Goal: Task Accomplishment & Management: Use online tool/utility

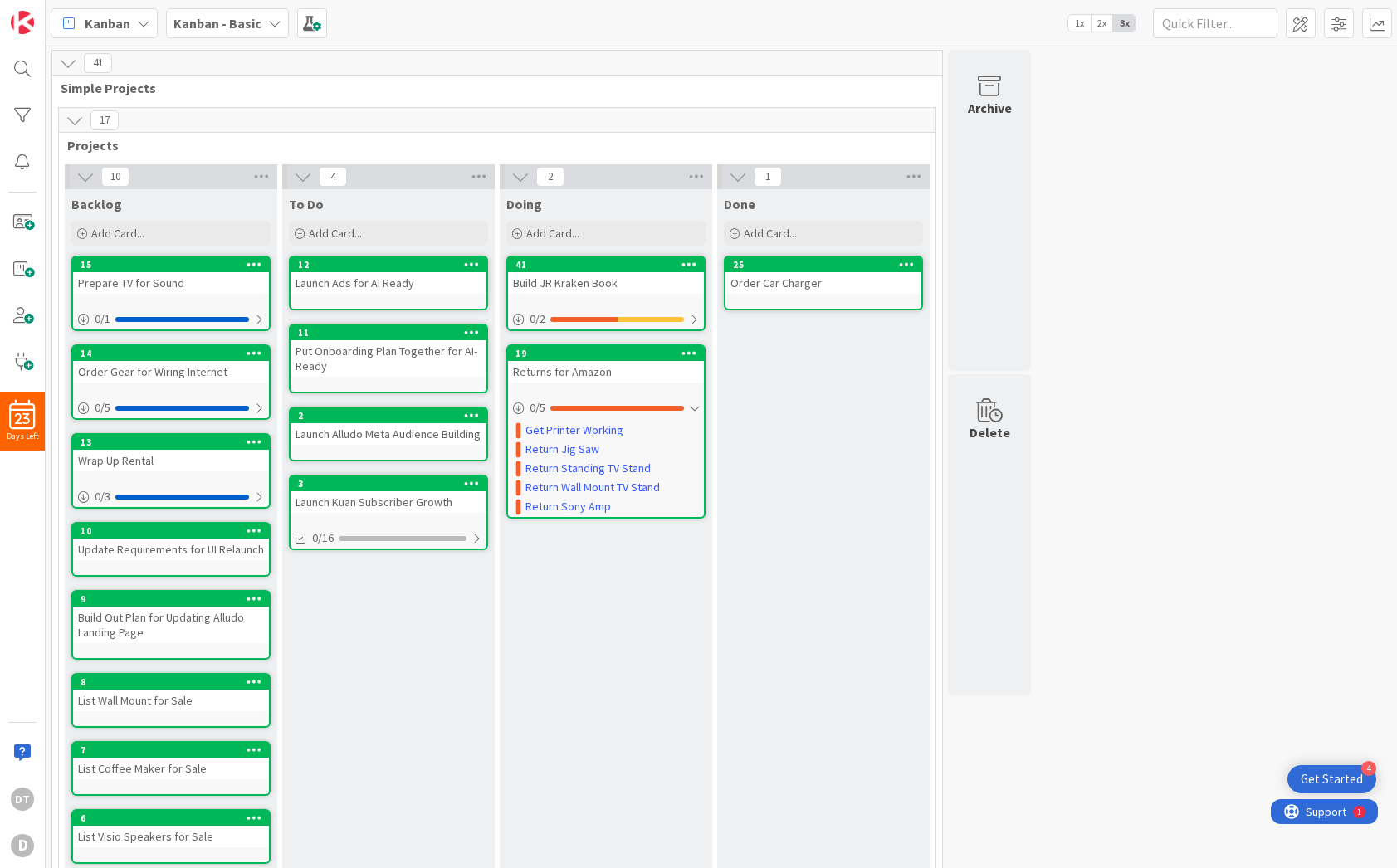
click at [136, 279] on div "Prepare TV for Sound" at bounding box center [171, 283] width 196 height 22
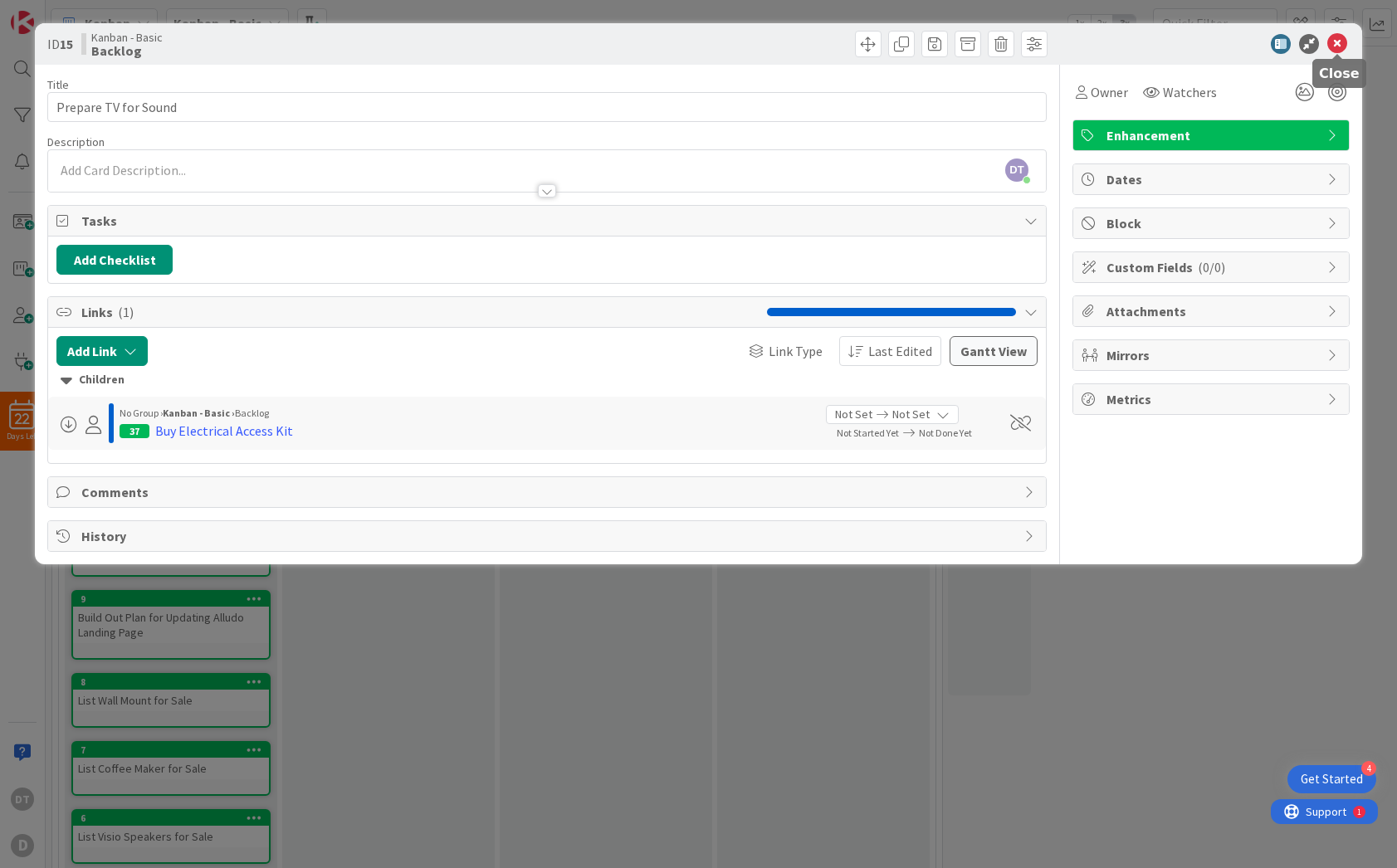
click at [1342, 39] on icon at bounding box center [1337, 44] width 20 height 20
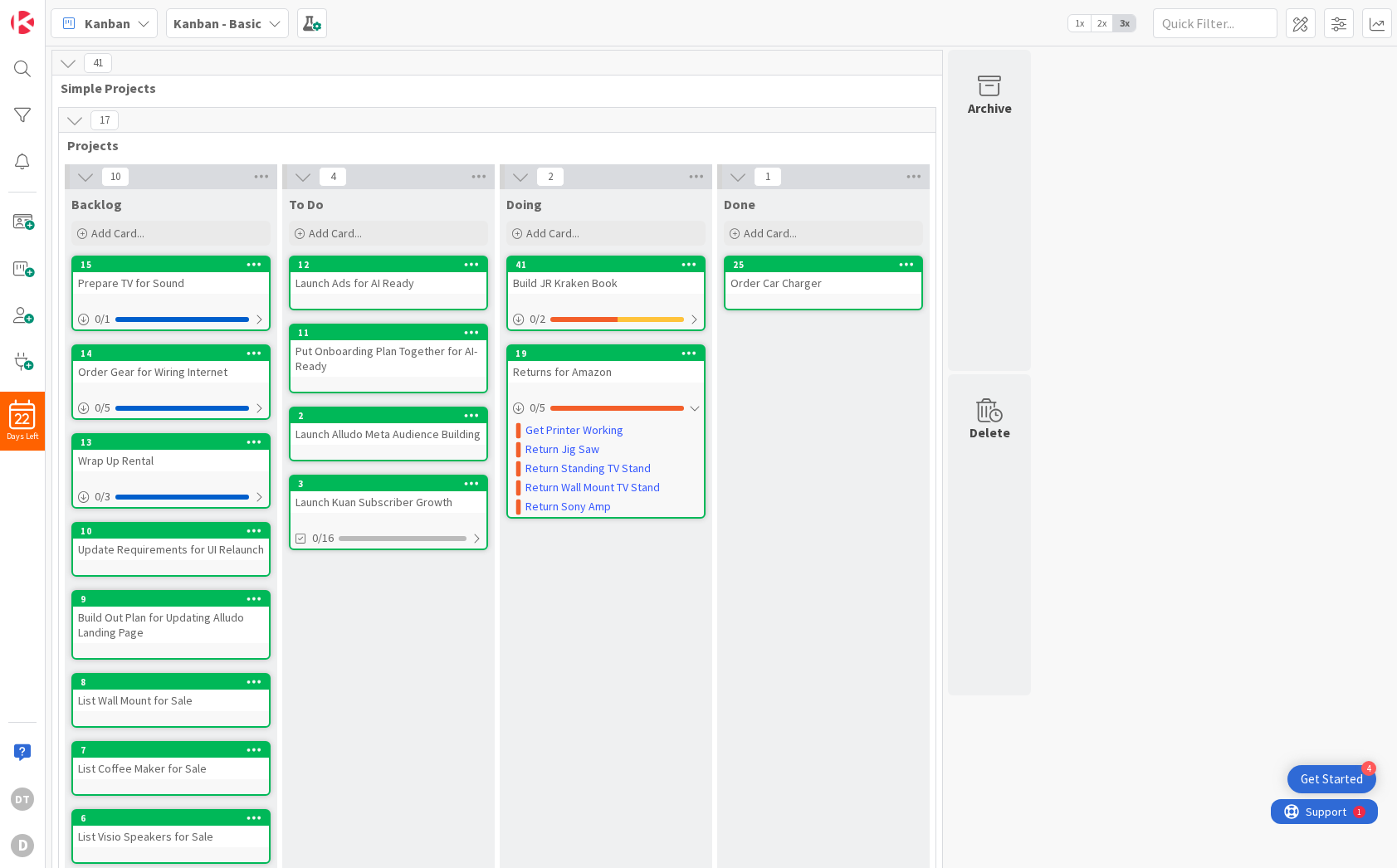
click at [205, 451] on div "Wrap Up Rental" at bounding box center [171, 461] width 196 height 22
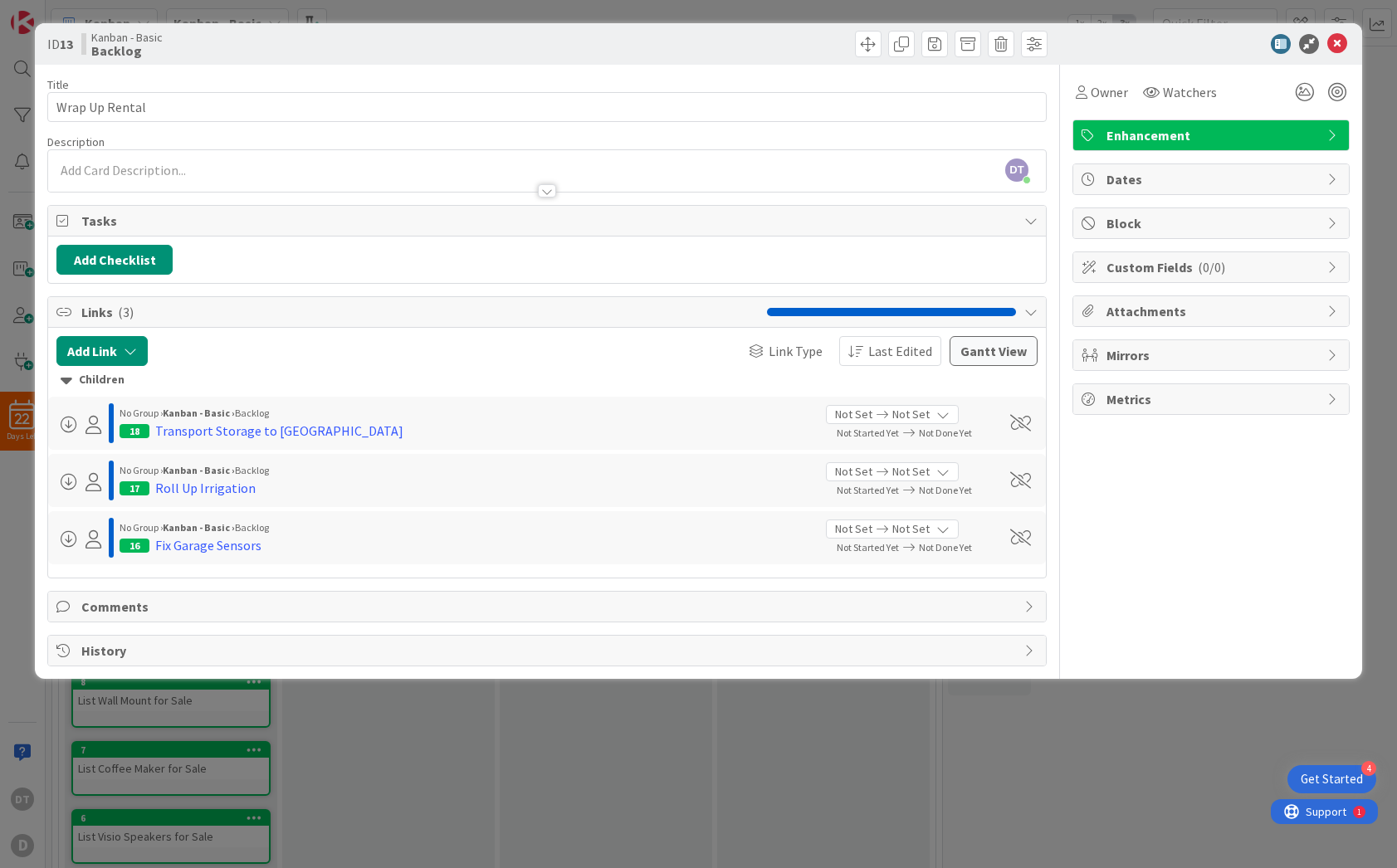
click at [936, 471] on icon at bounding box center [942, 472] width 13 height 13
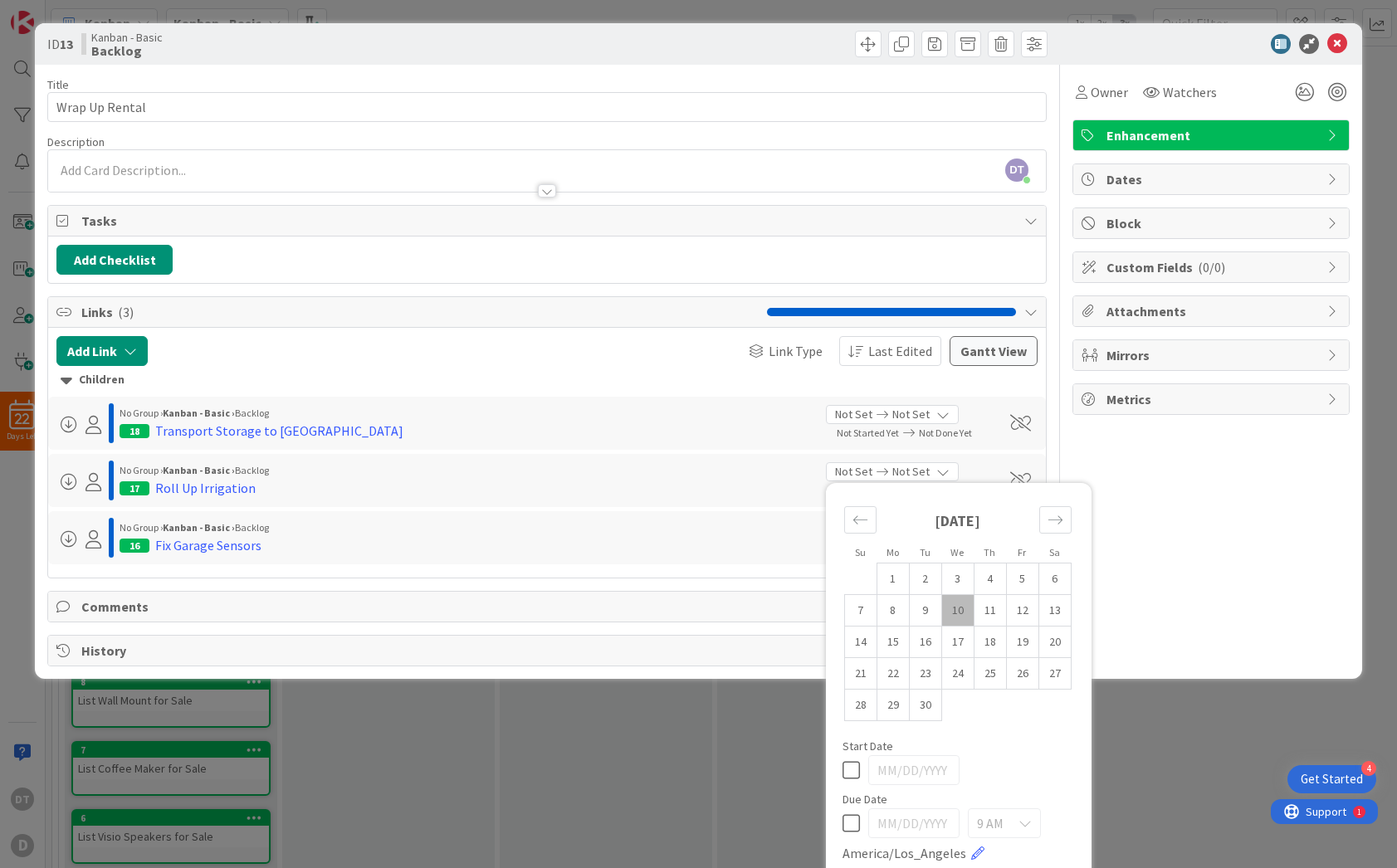
click at [936, 471] on div "Not Set Not Set" at bounding box center [891, 471] width 133 height 19
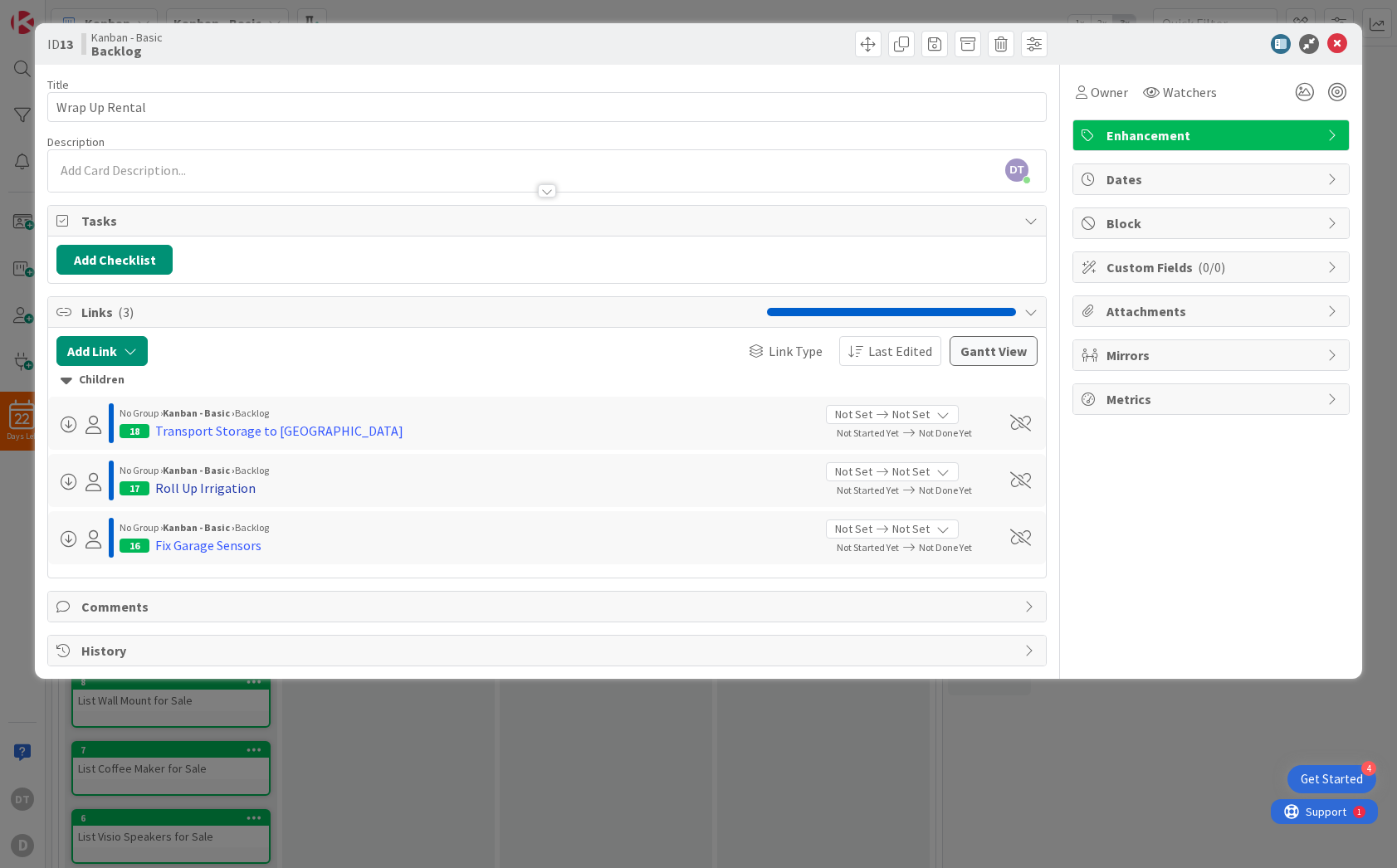
click at [186, 490] on div "Roll Up Irrigation" at bounding box center [206, 488] width 101 height 20
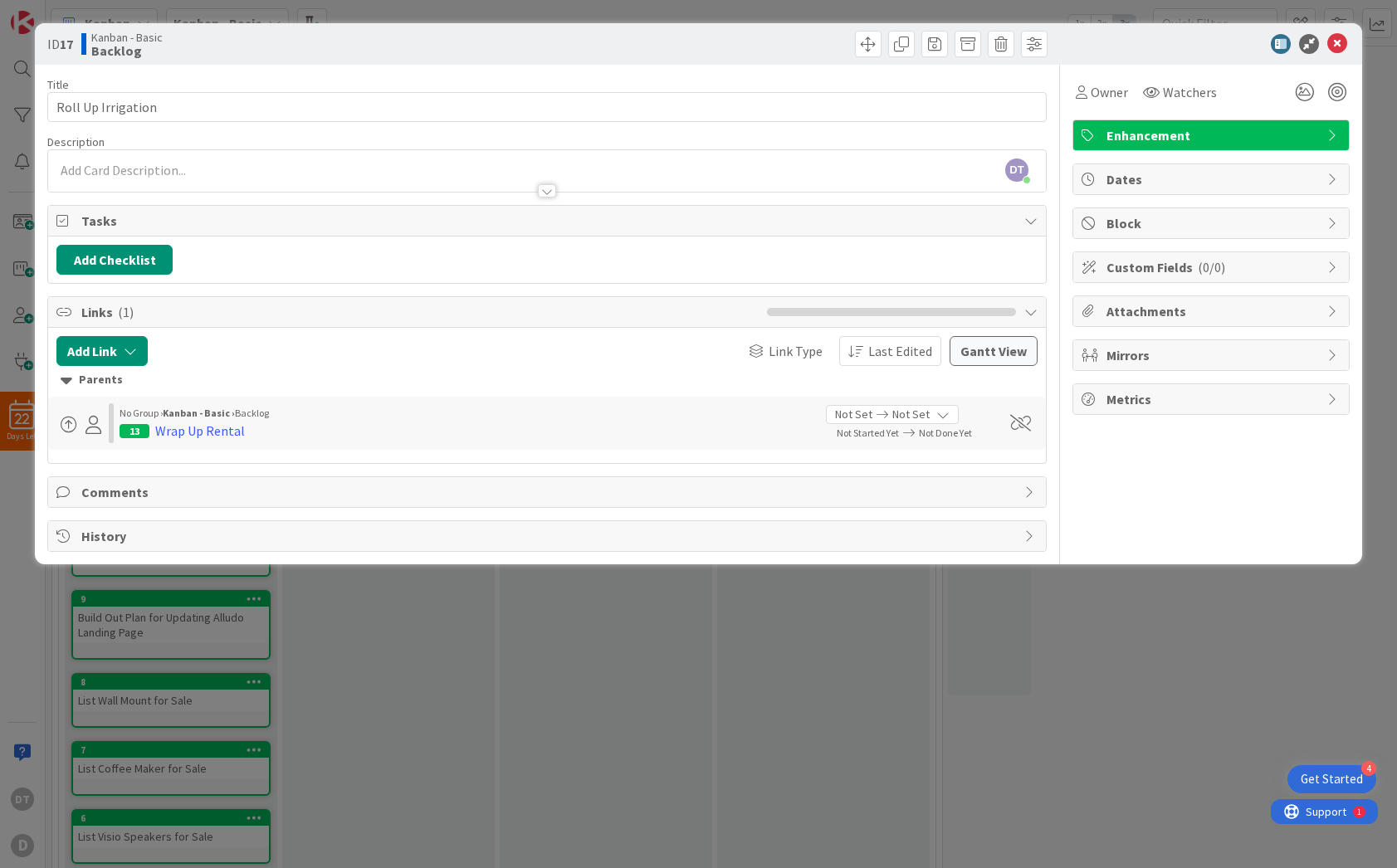
click at [424, 638] on div "ID 17 Kanban - Basic Backlog Title 18 / 128 Roll Up Irrigation Description DT […" at bounding box center [698, 434] width 1397 height 868
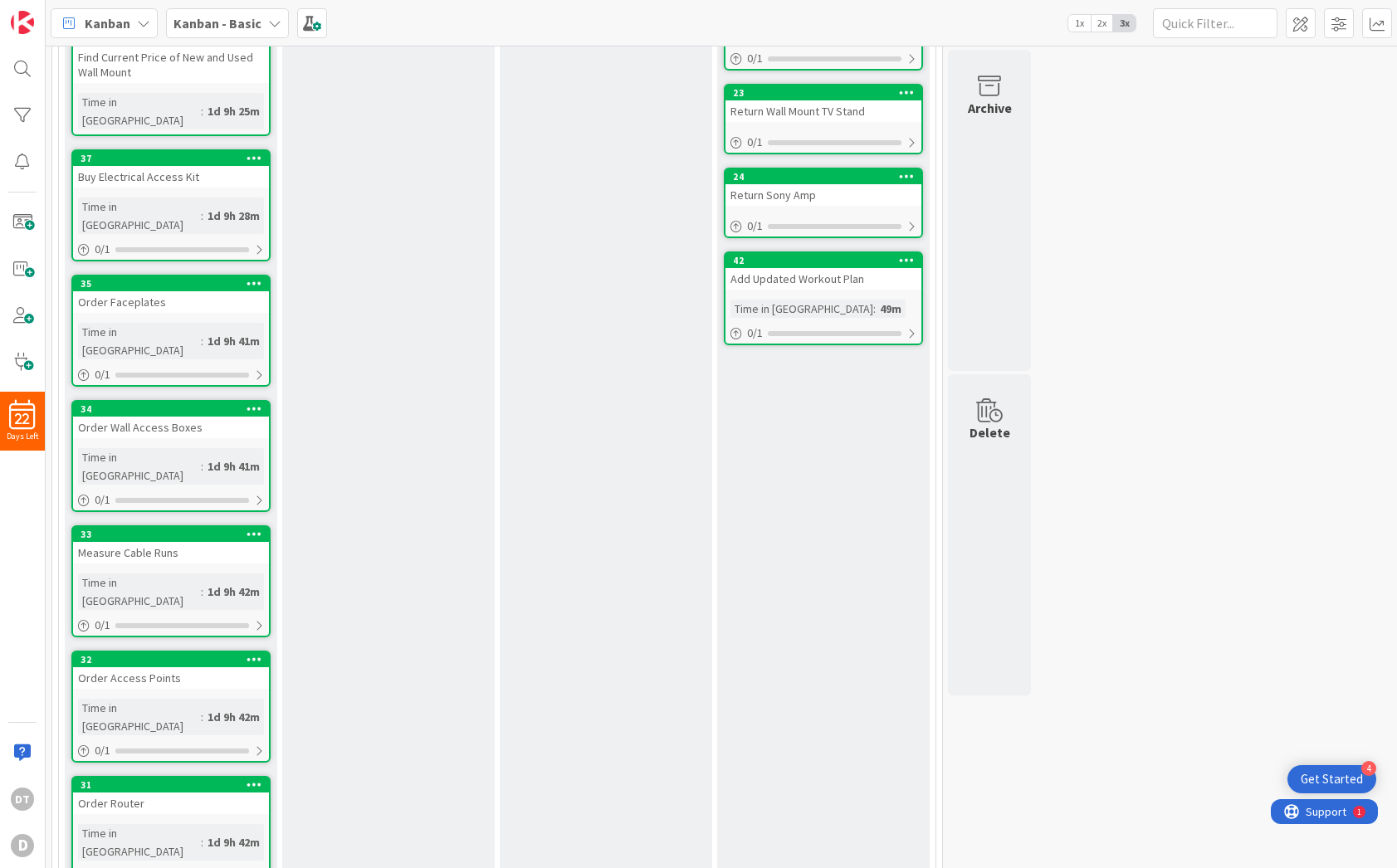
scroll to position [1410, 0]
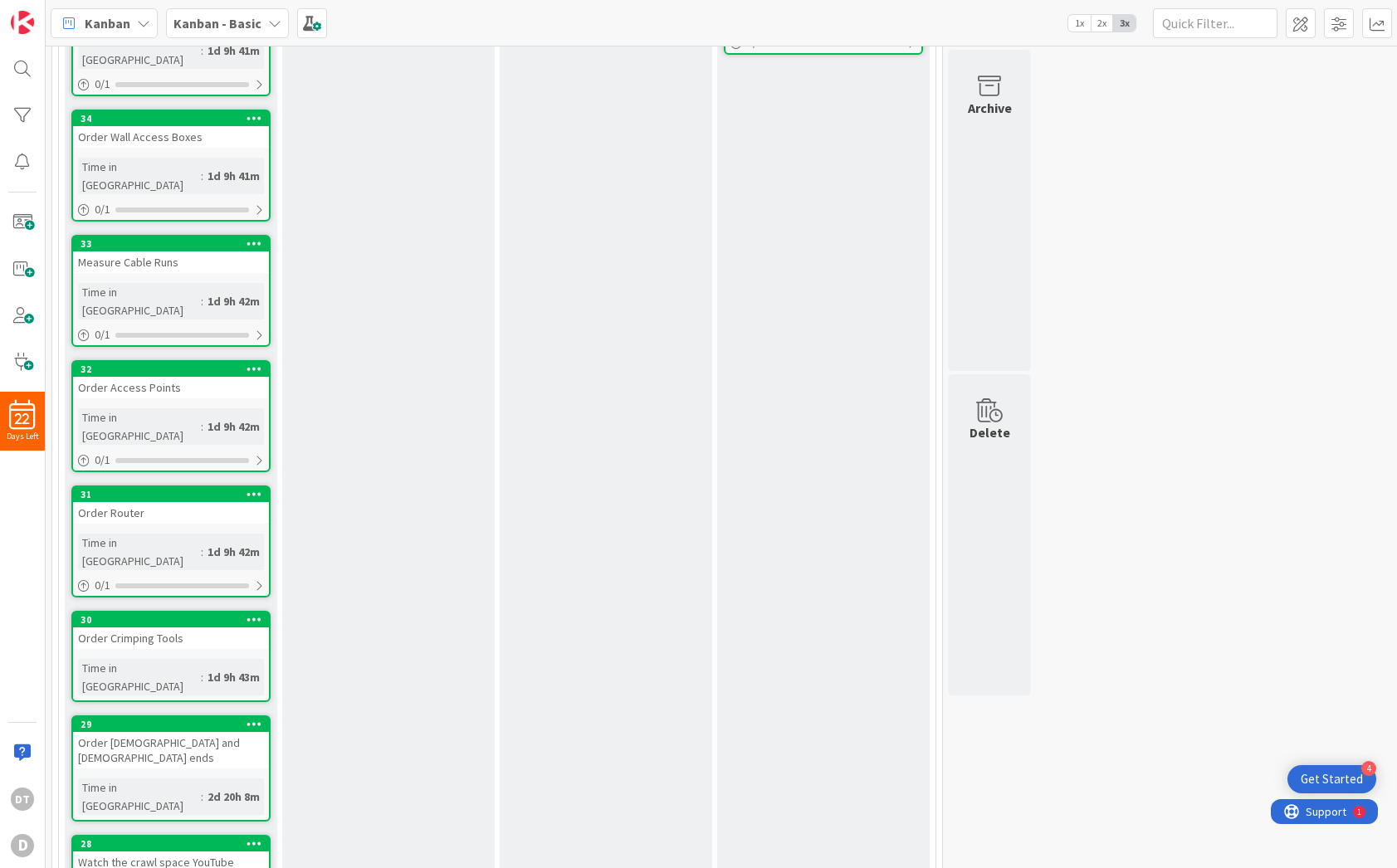
scroll to position [1813, 0]
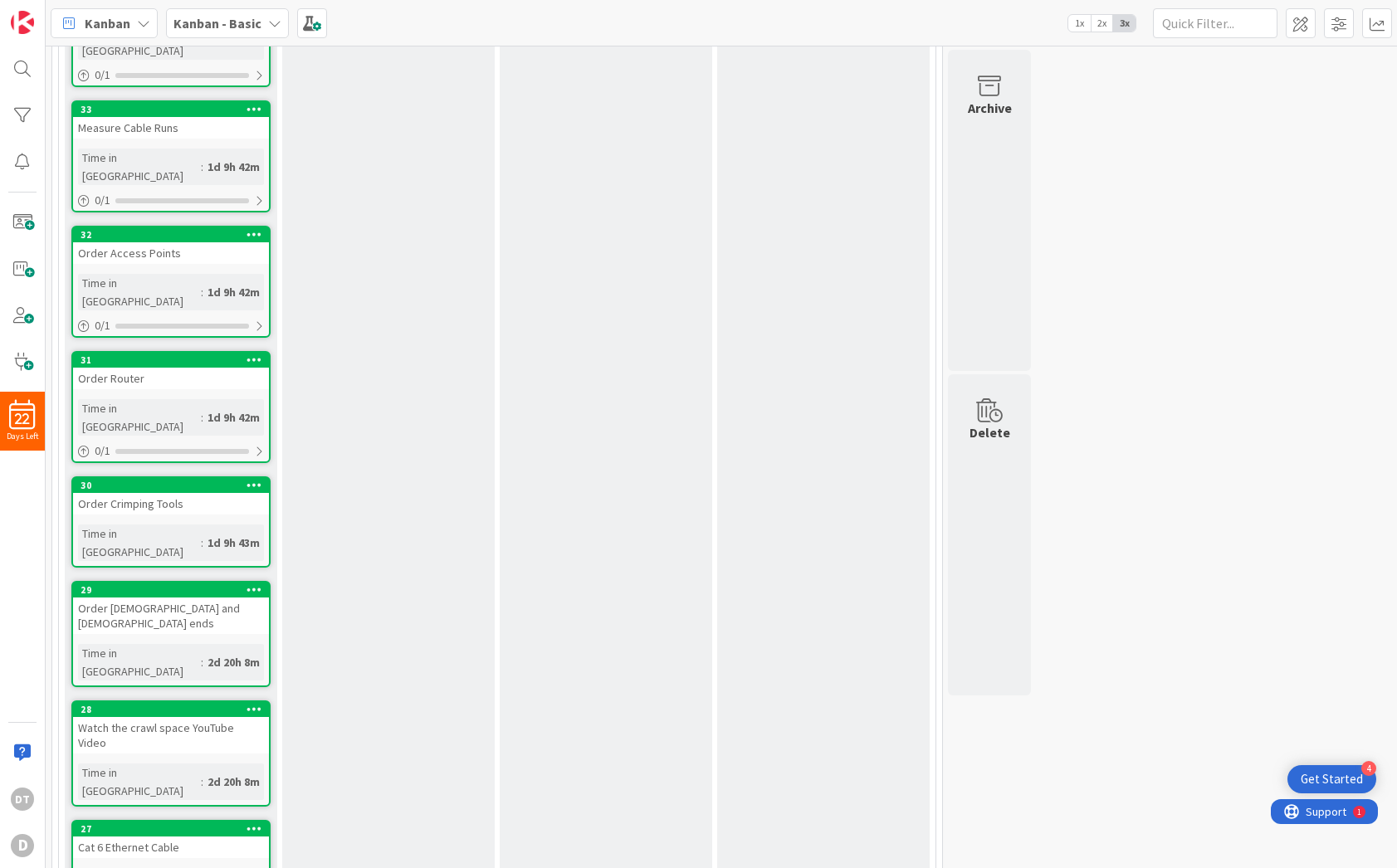
click at [248, 584] on icon at bounding box center [254, 590] width 16 height 12
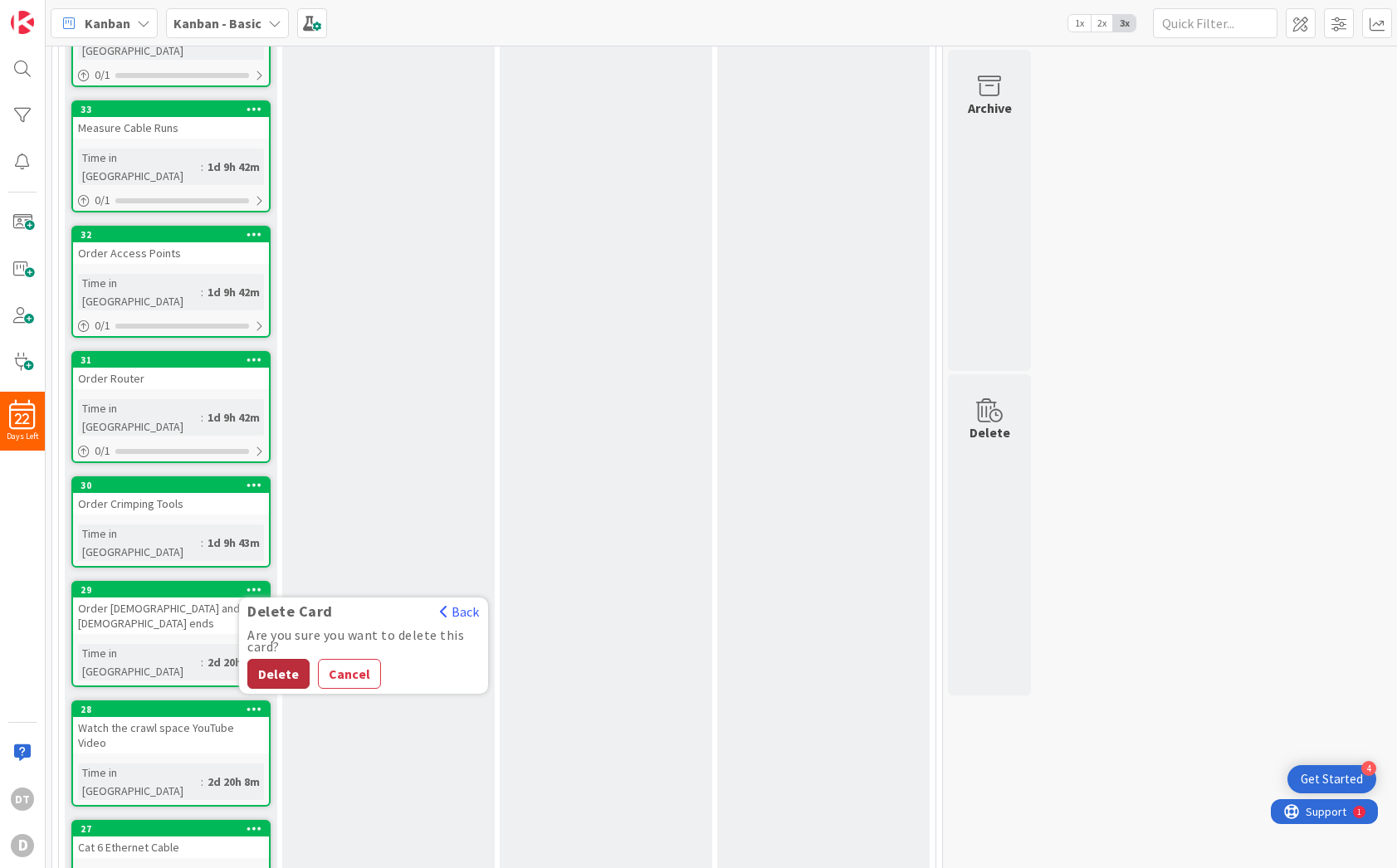
click at [288, 658] on button "Delete" at bounding box center [278, 673] width 62 height 30
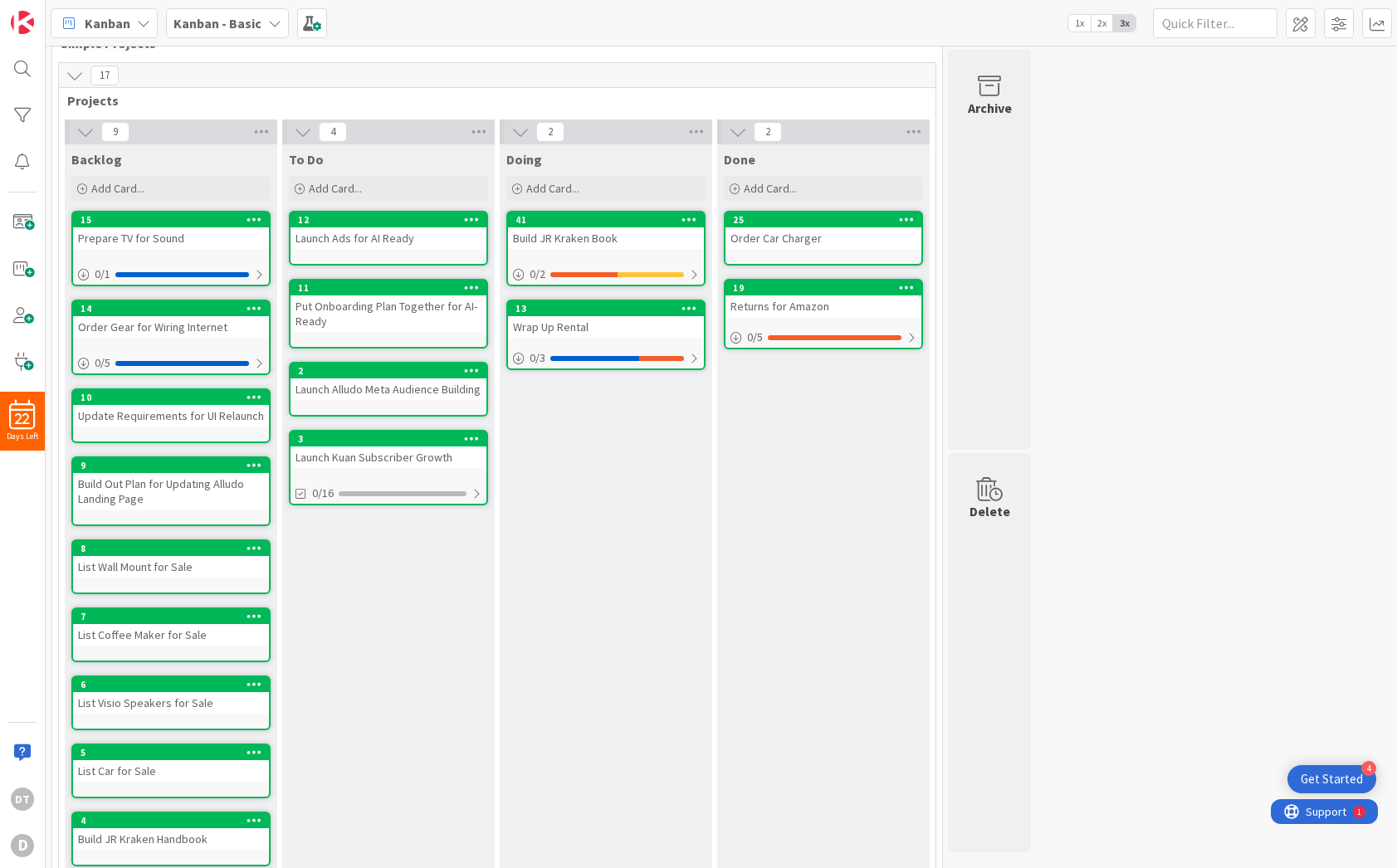
scroll to position [19, 0]
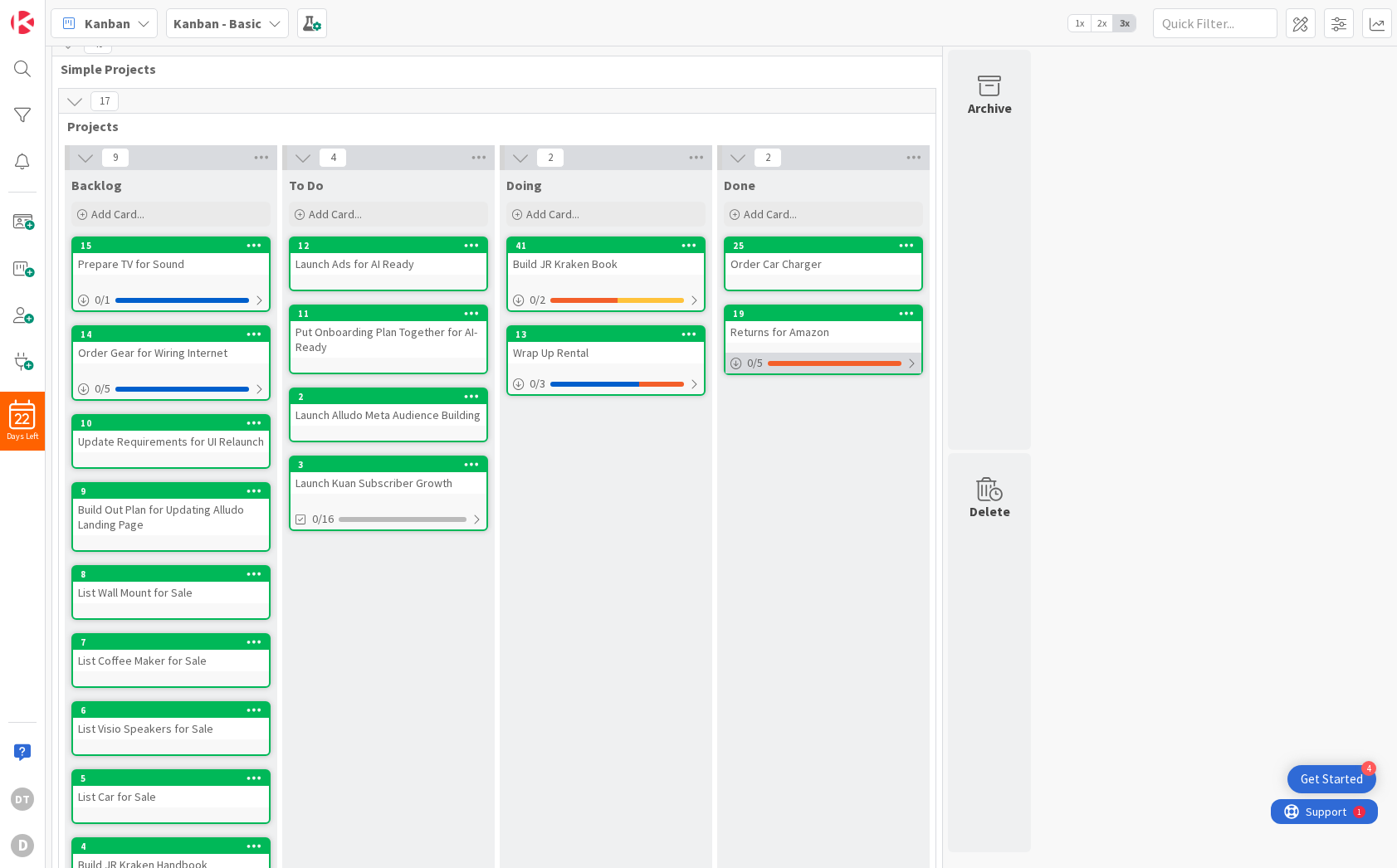
click at [735, 362] on icon at bounding box center [736, 363] width 12 height 12
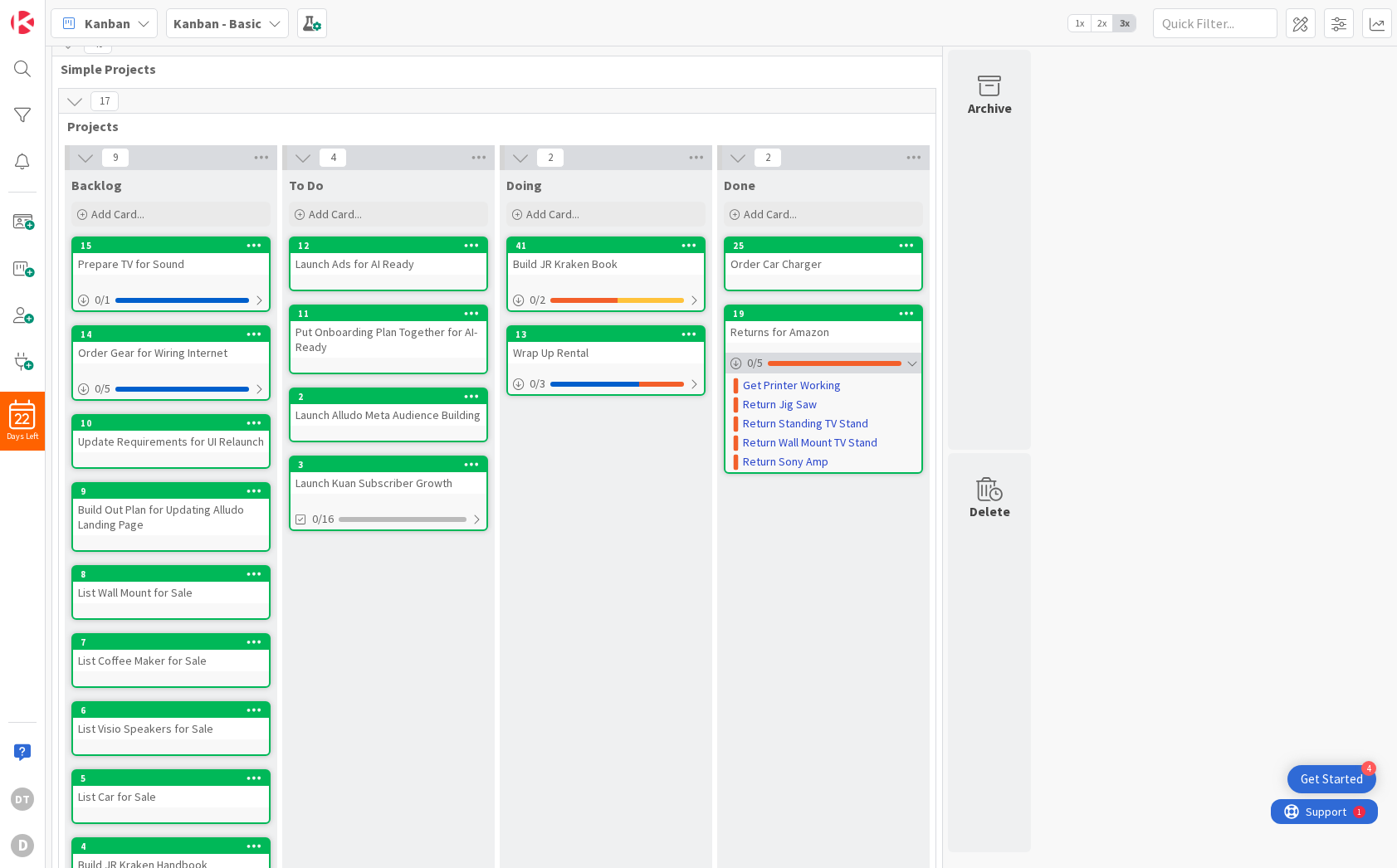
click at [735, 362] on icon at bounding box center [736, 363] width 12 height 12
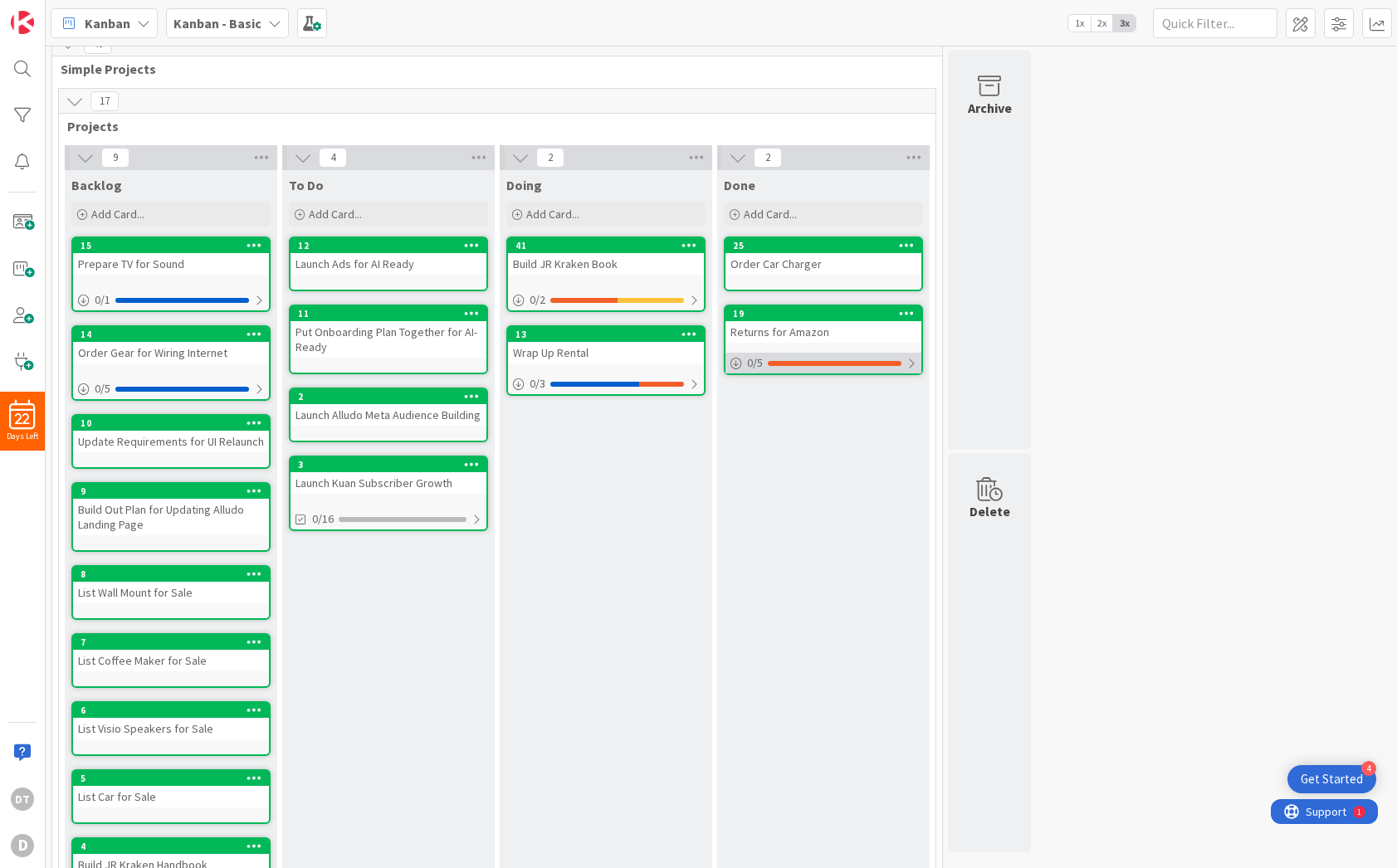
click at [759, 361] on span "0 / 5" at bounding box center [754, 362] width 16 height 17
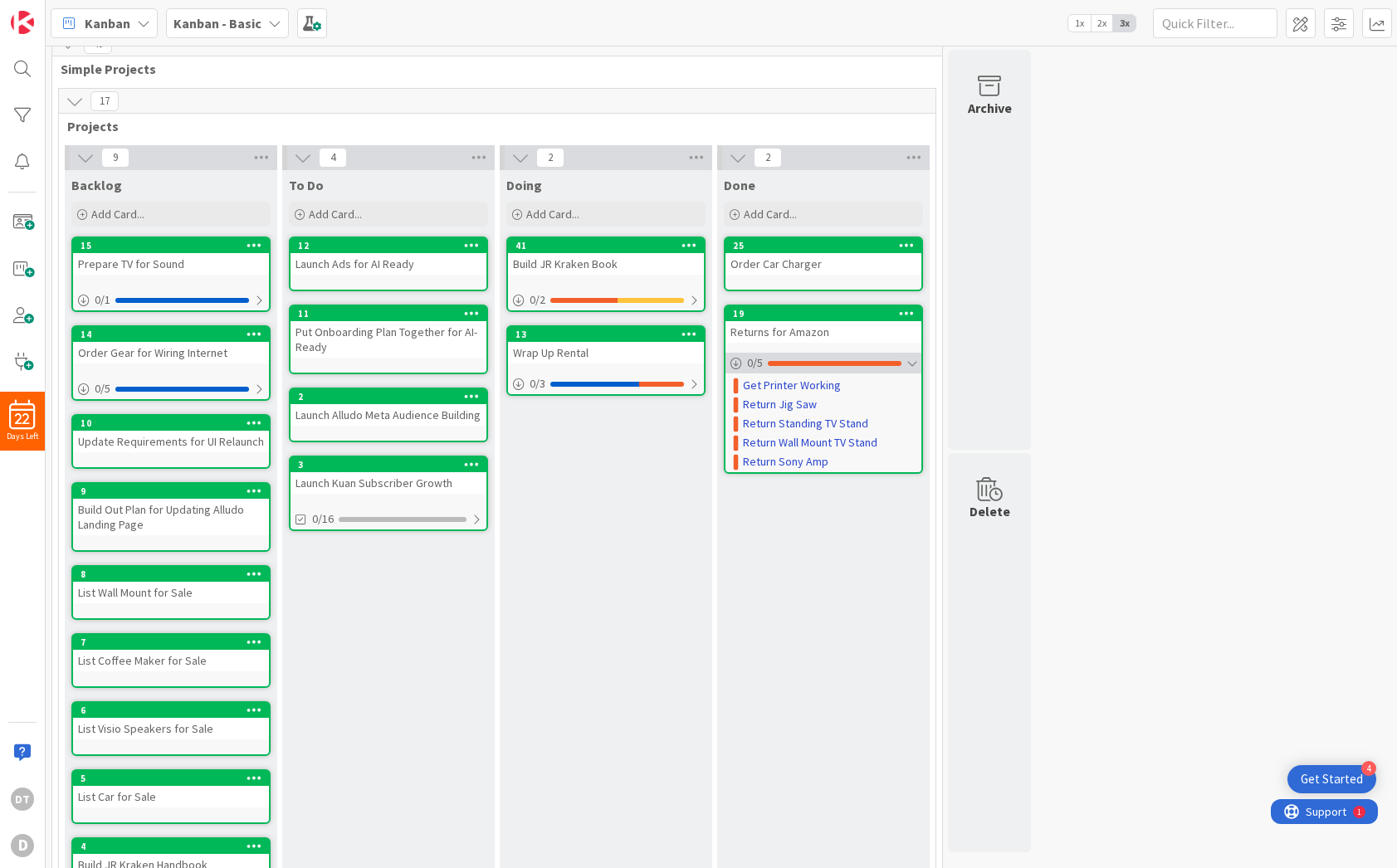
click at [759, 361] on span "0 / 5" at bounding box center [754, 362] width 16 height 17
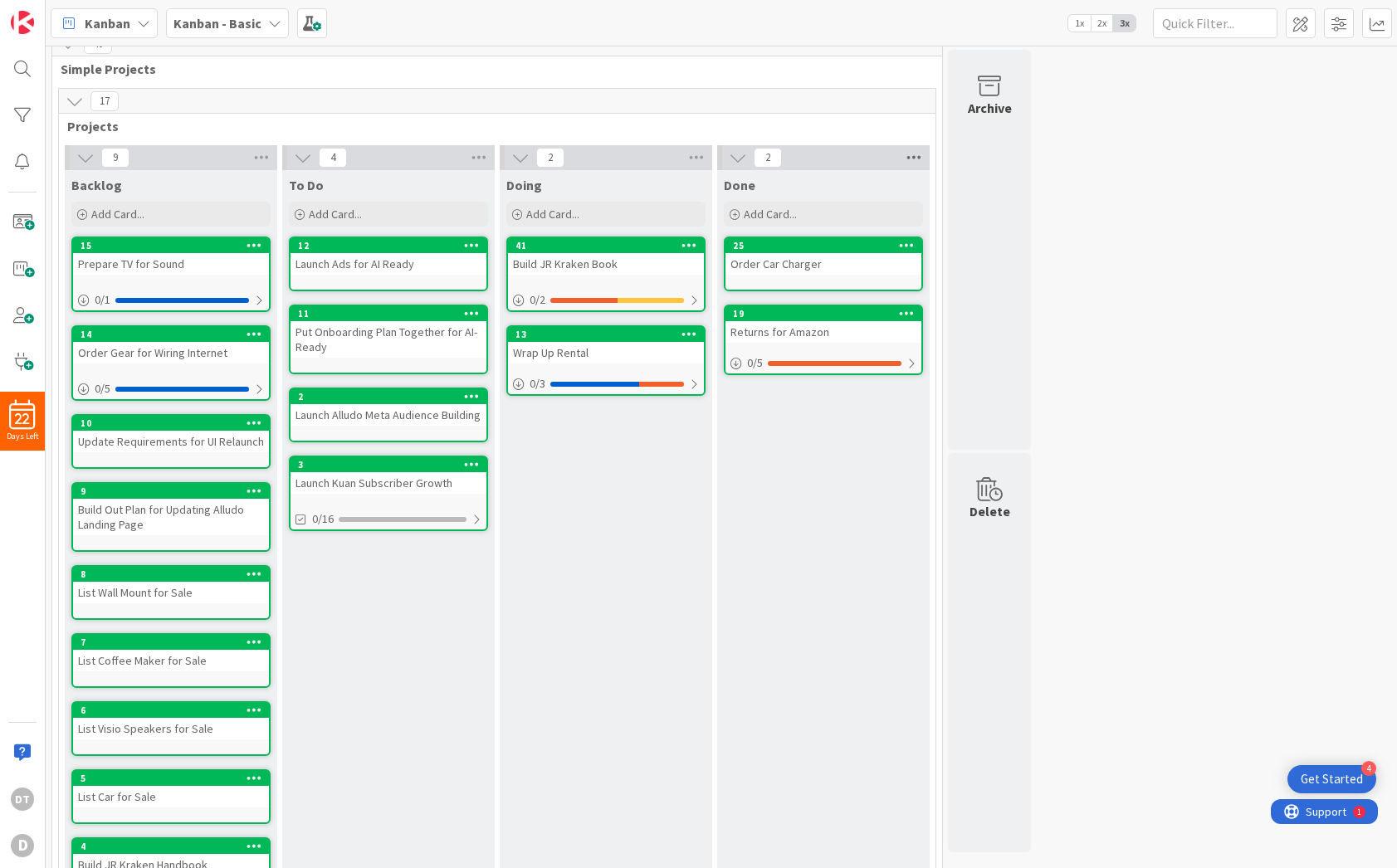
click at [919, 156] on icon at bounding box center [914, 158] width 22 height 25
click at [1301, 19] on span at bounding box center [1300, 23] width 30 height 30
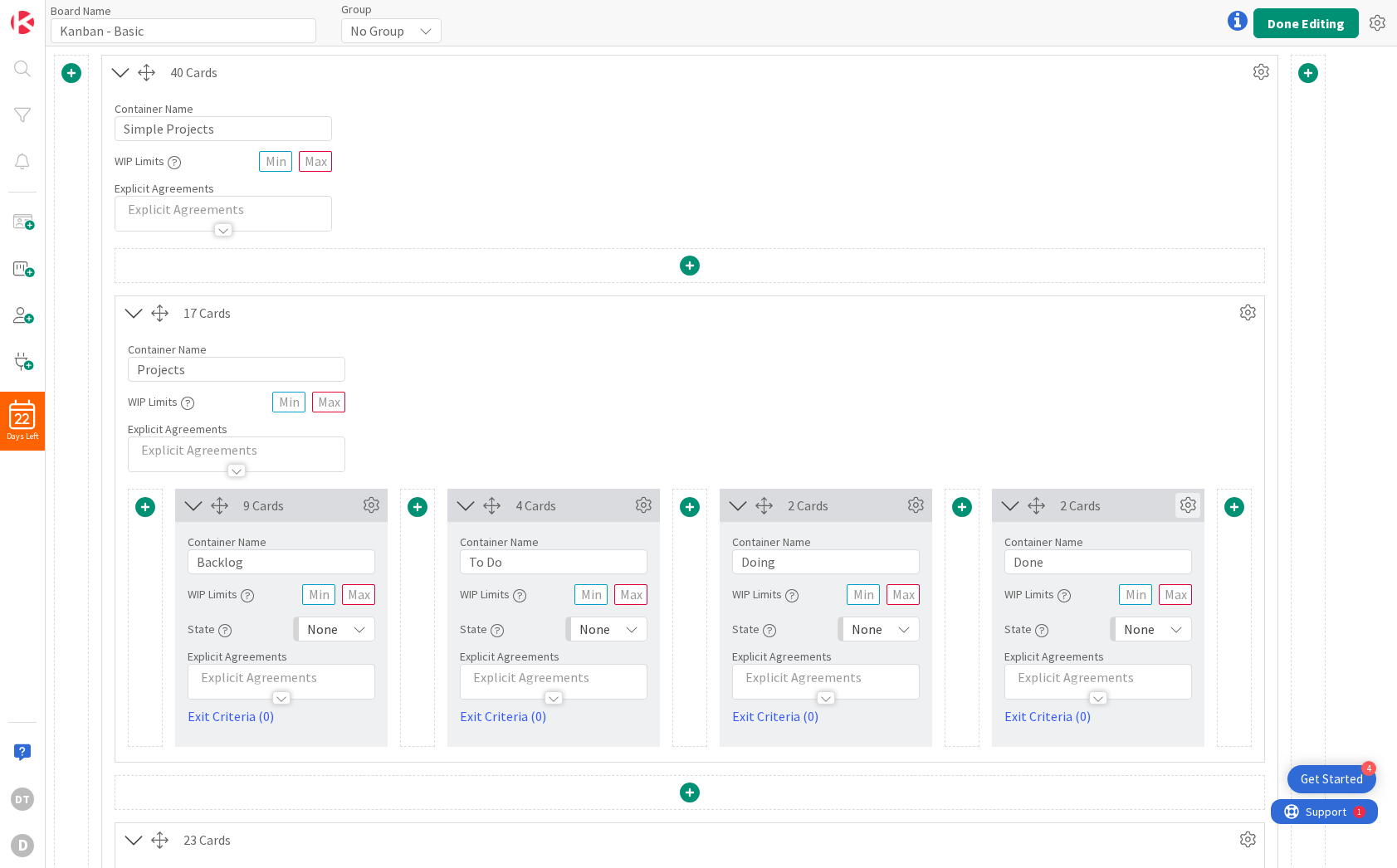
click at [1185, 503] on icon at bounding box center [1187, 505] width 25 height 25
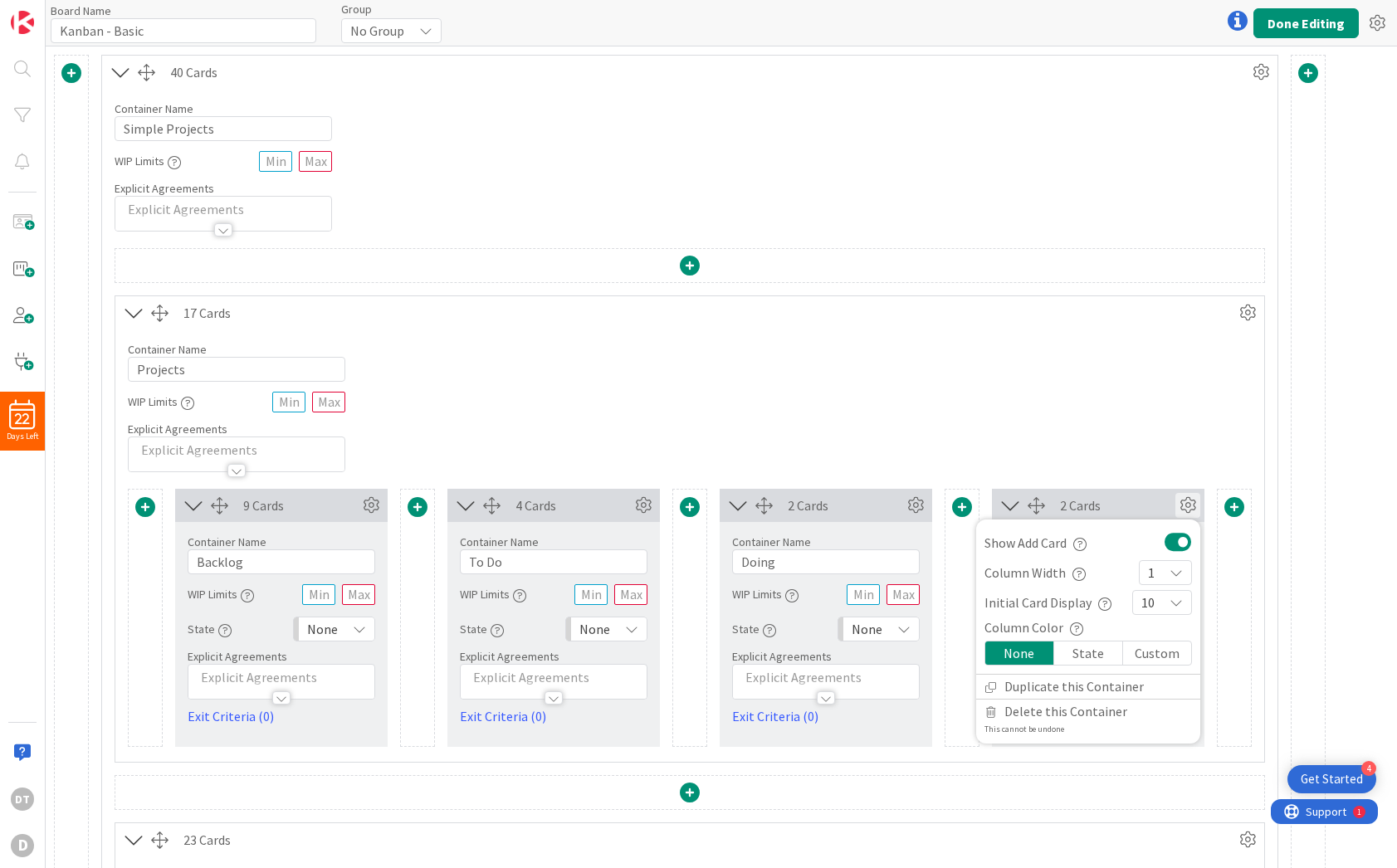
click at [1082, 651] on div "State" at bounding box center [1088, 652] width 69 height 23
click at [1021, 651] on div "None" at bounding box center [1019, 652] width 69 height 23
click at [1078, 655] on div "State" at bounding box center [1088, 652] width 69 height 23
click at [1029, 654] on div "None" at bounding box center [1019, 652] width 69 height 23
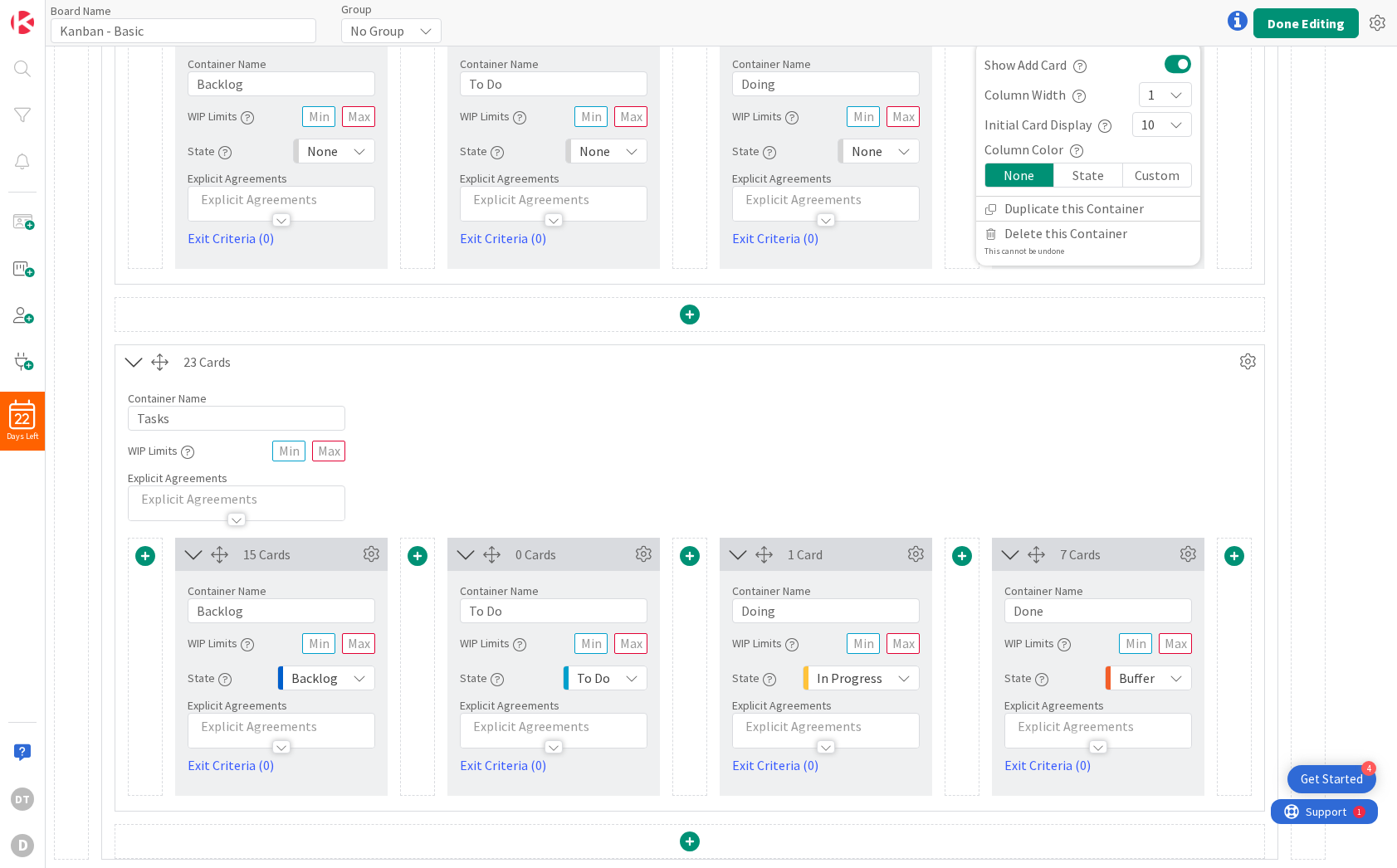
click at [1148, 675] on span "Buffer" at bounding box center [1137, 677] width 36 height 23
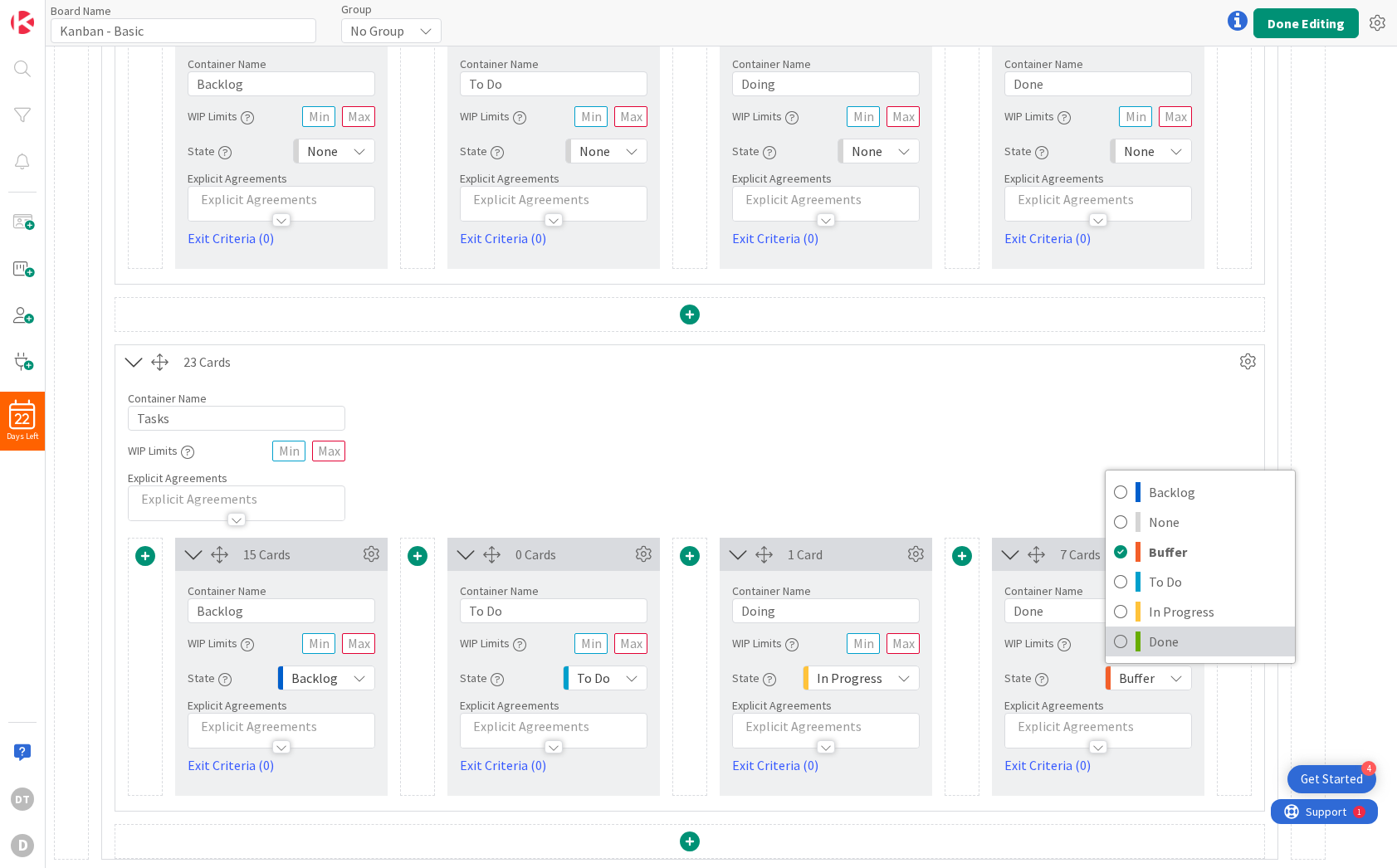
click at [1161, 633] on span "Done" at bounding box center [1217, 641] width 138 height 25
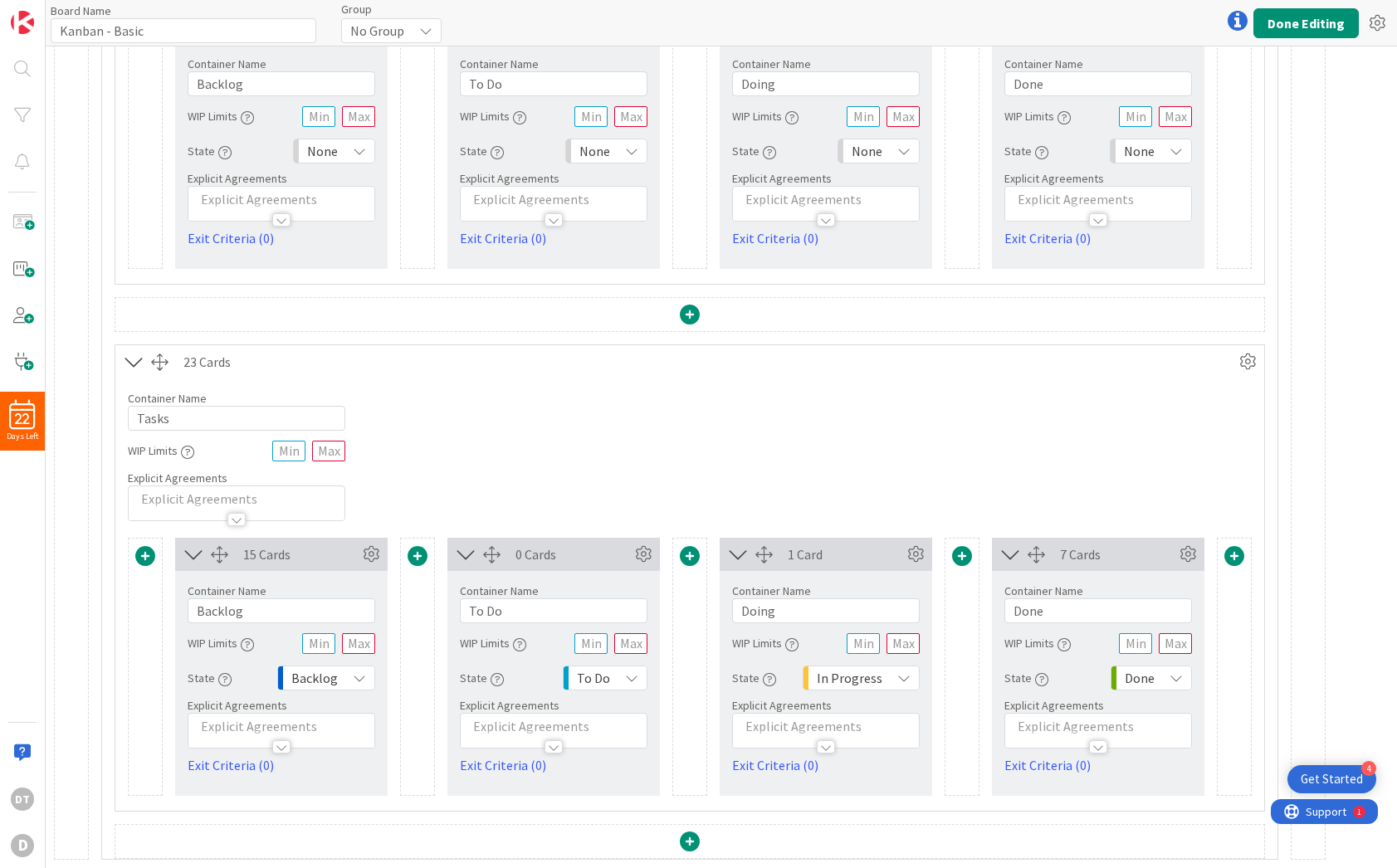
scroll to position [171, 0]
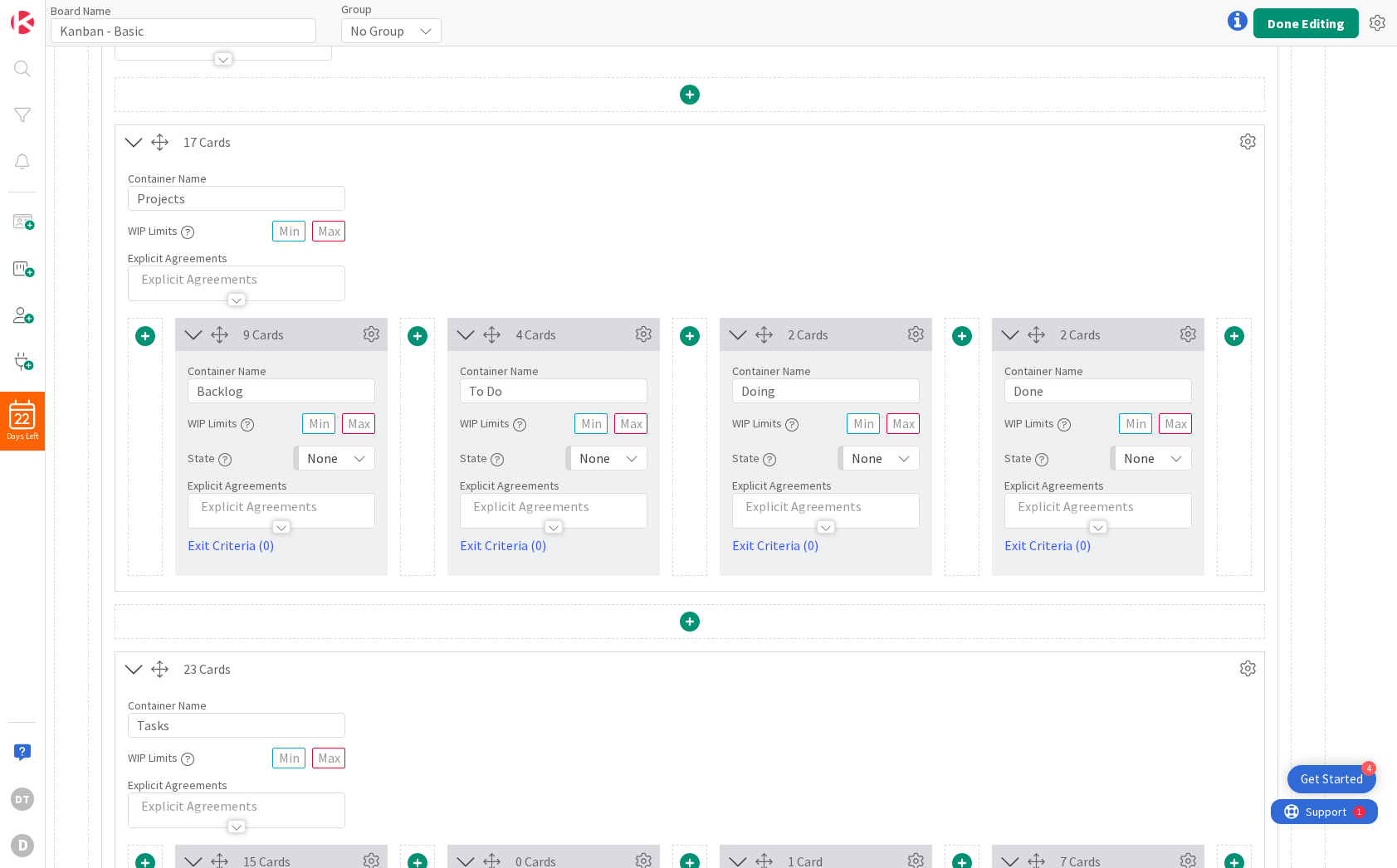
click at [1152, 458] on span "None" at bounding box center [1139, 457] width 31 height 23
click at [1155, 649] on span "Done" at bounding box center [1222, 644] width 138 height 25
click at [888, 459] on div "None" at bounding box center [878, 458] width 82 height 25
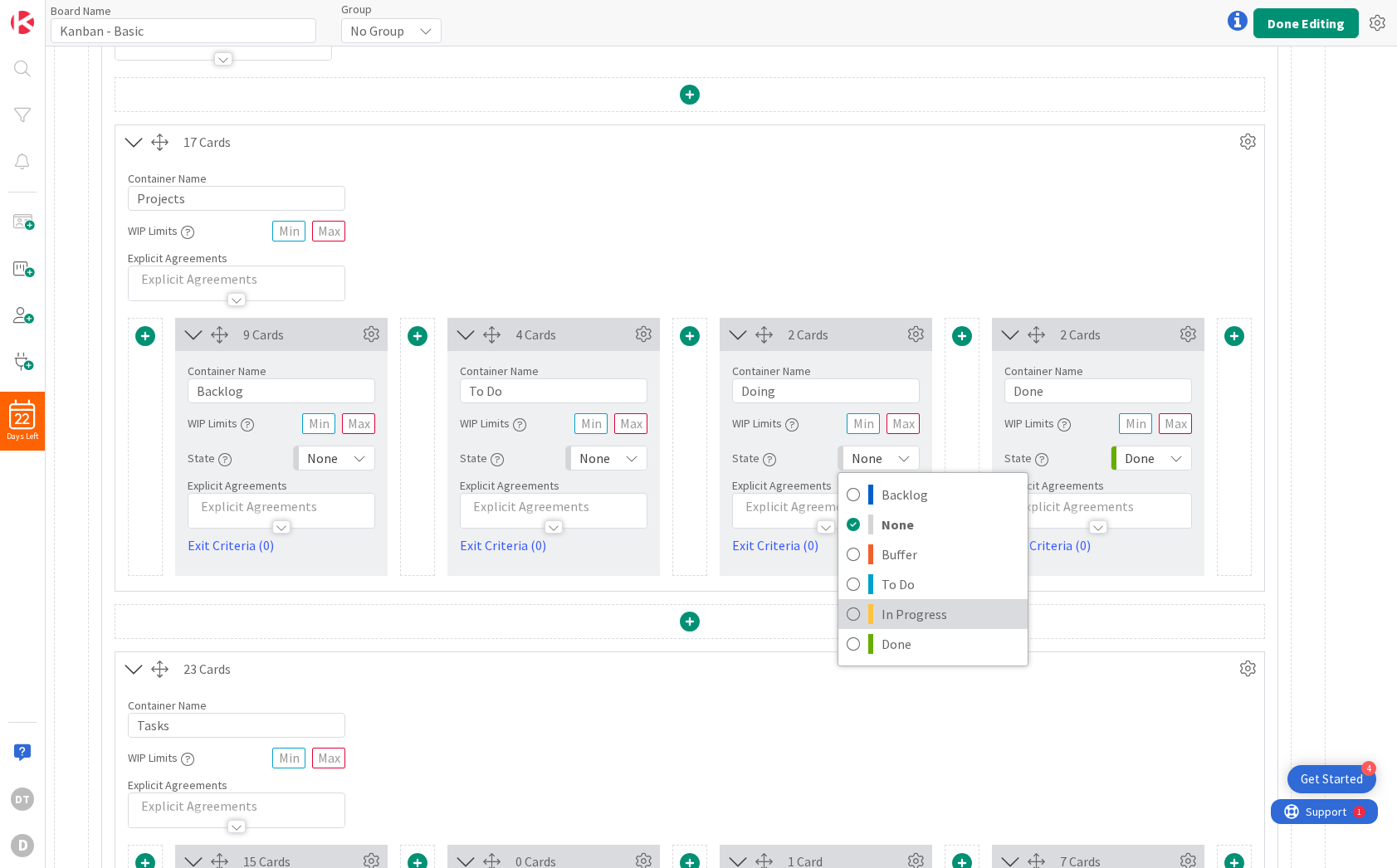
click at [907, 609] on span "In Progress" at bounding box center [950, 614] width 138 height 25
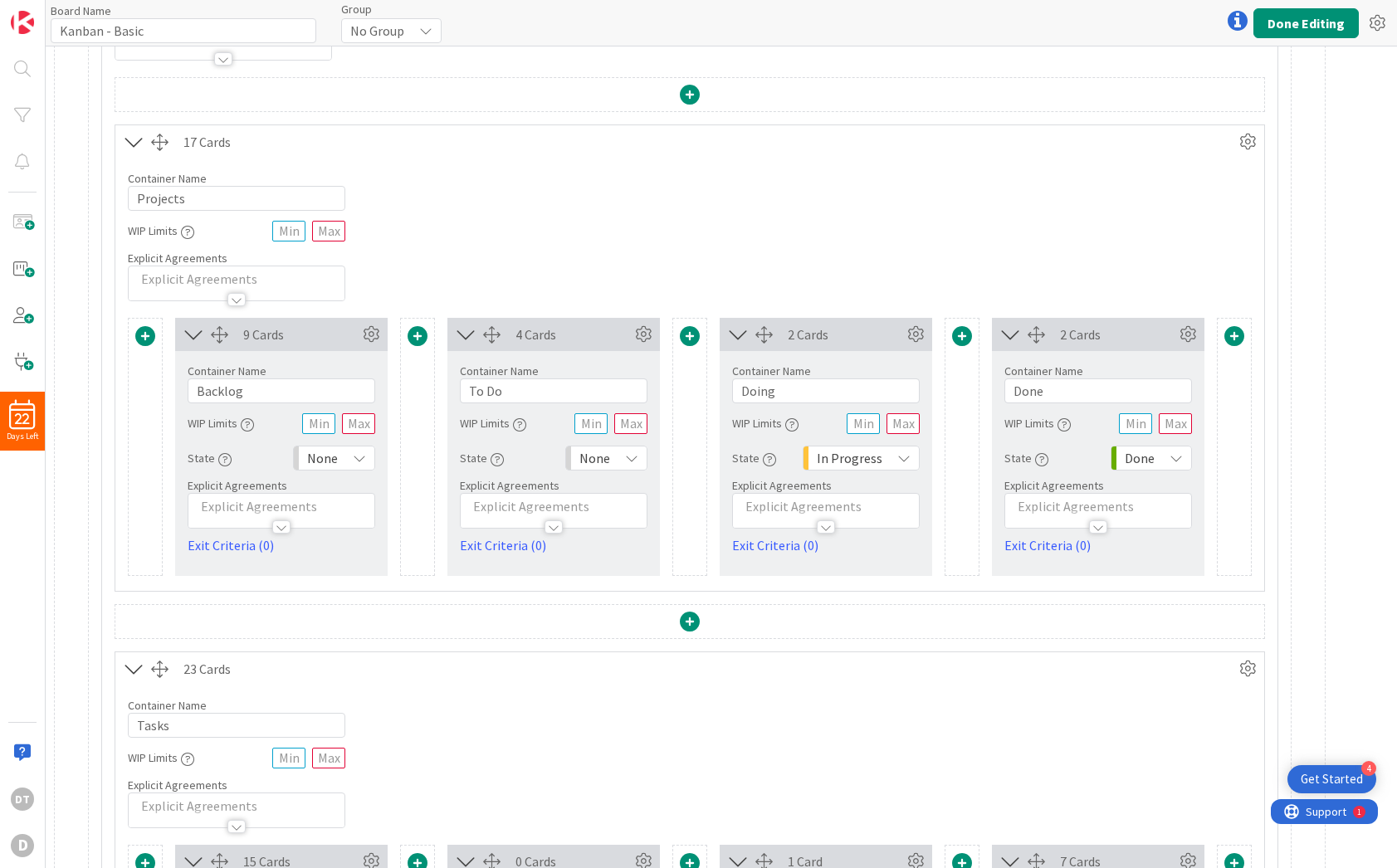
click at [611, 463] on div "None" at bounding box center [606, 458] width 82 height 25
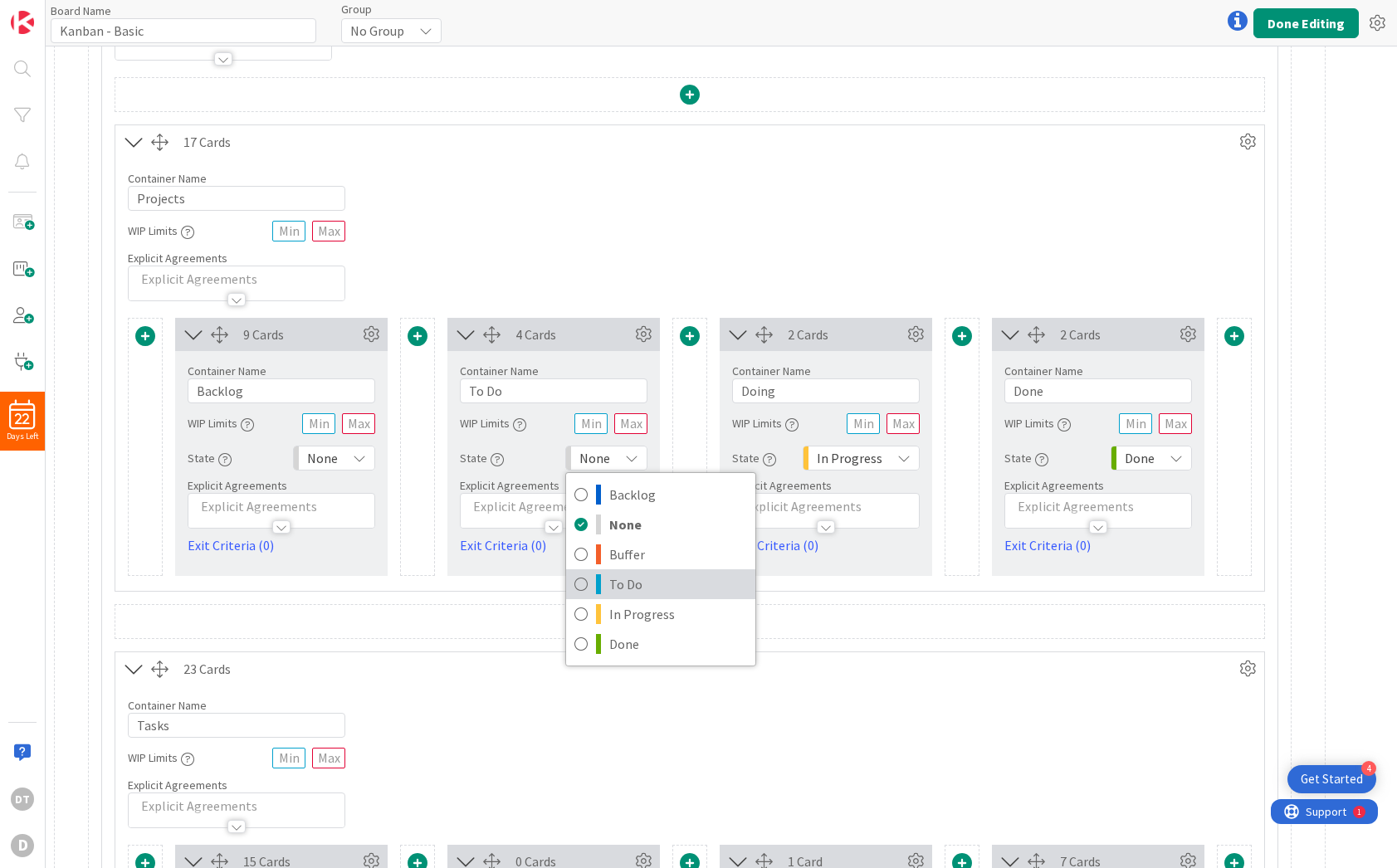
click at [634, 584] on span "To Do" at bounding box center [678, 584] width 138 height 25
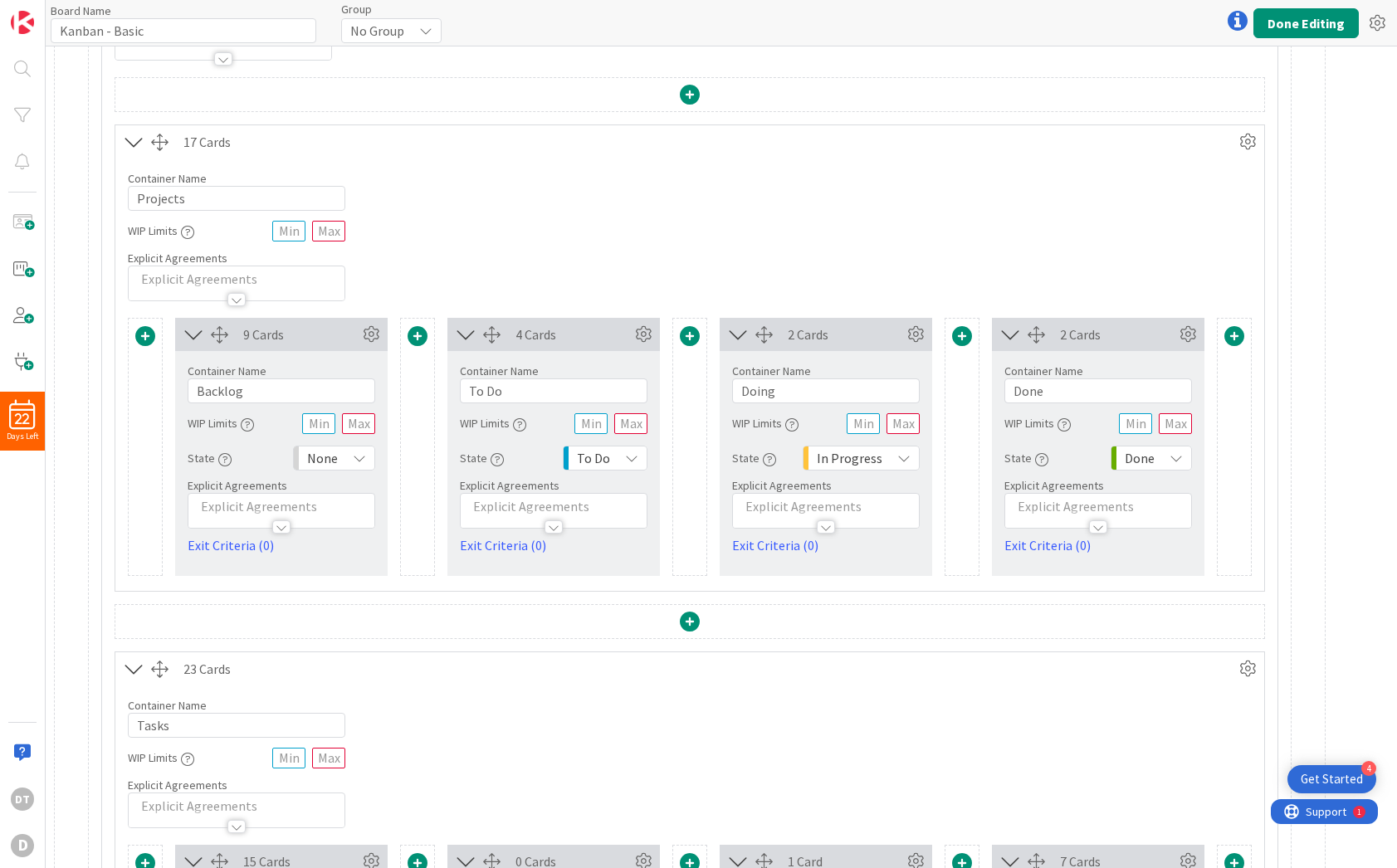
click at [327, 460] on span "None" at bounding box center [322, 457] width 31 height 23
click at [364, 492] on span "Backlog" at bounding box center [406, 494] width 138 height 25
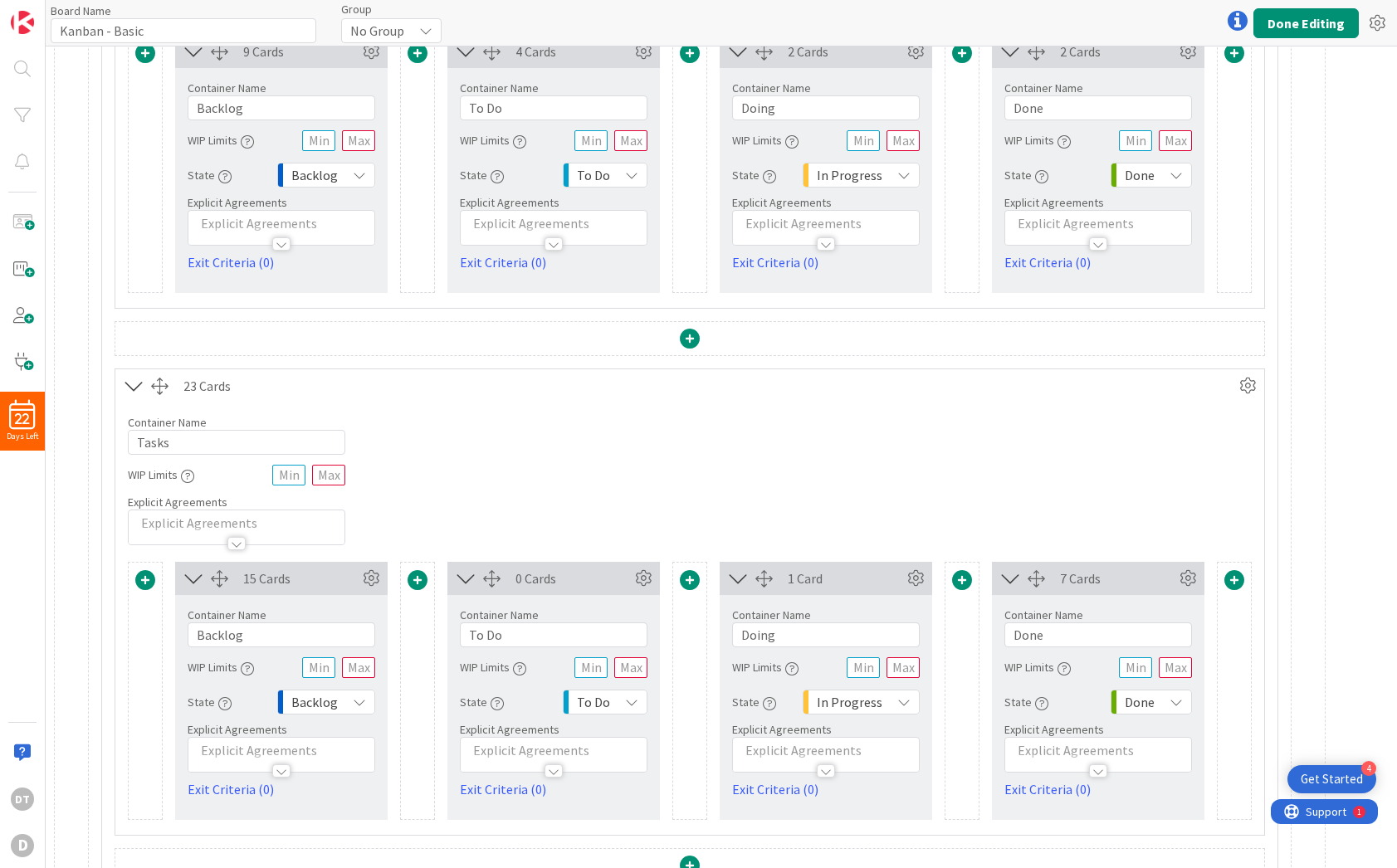
scroll to position [478, 0]
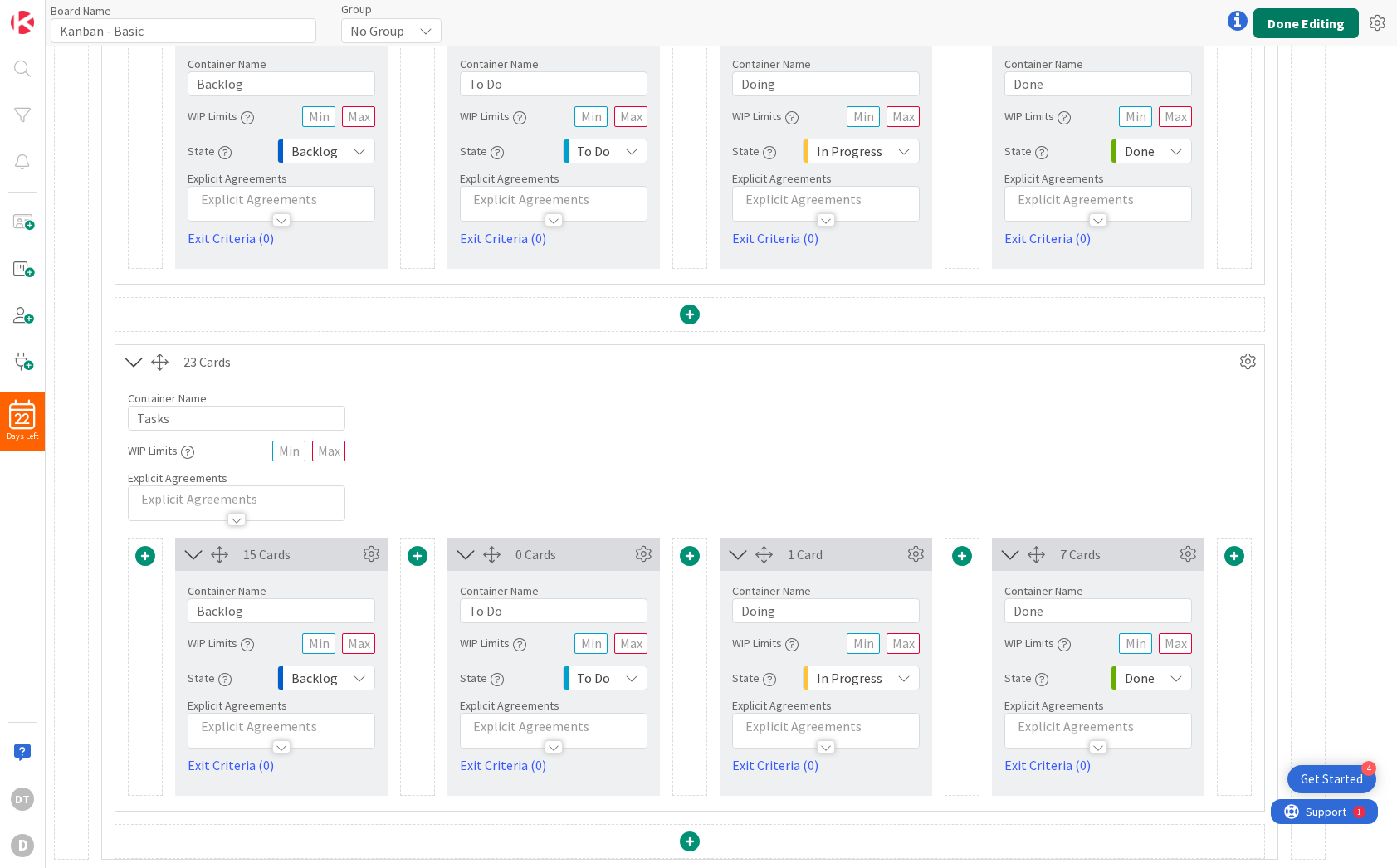
click at [1313, 22] on button "Done Editing" at bounding box center [1306, 23] width 106 height 30
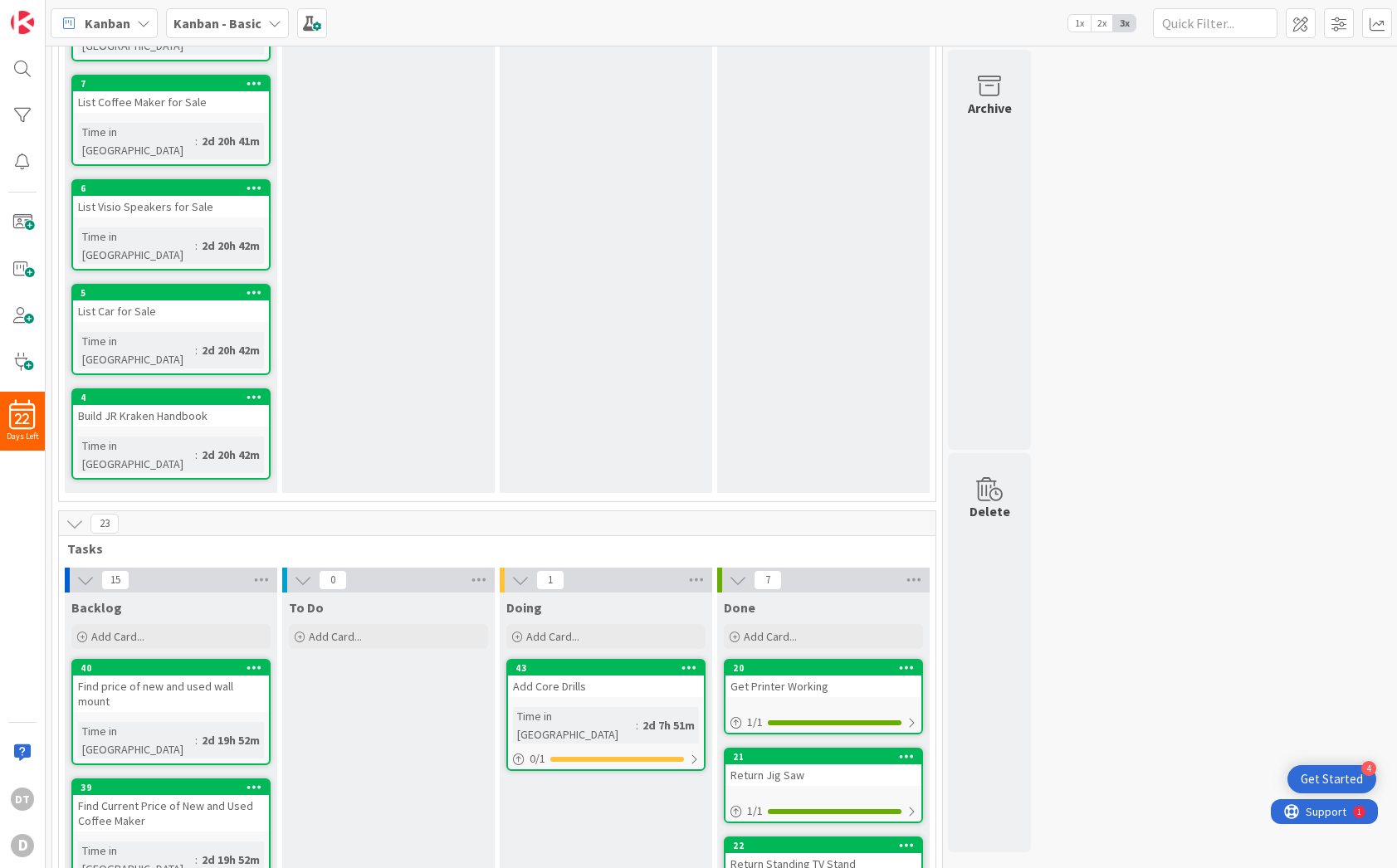
scroll to position [949, 0]
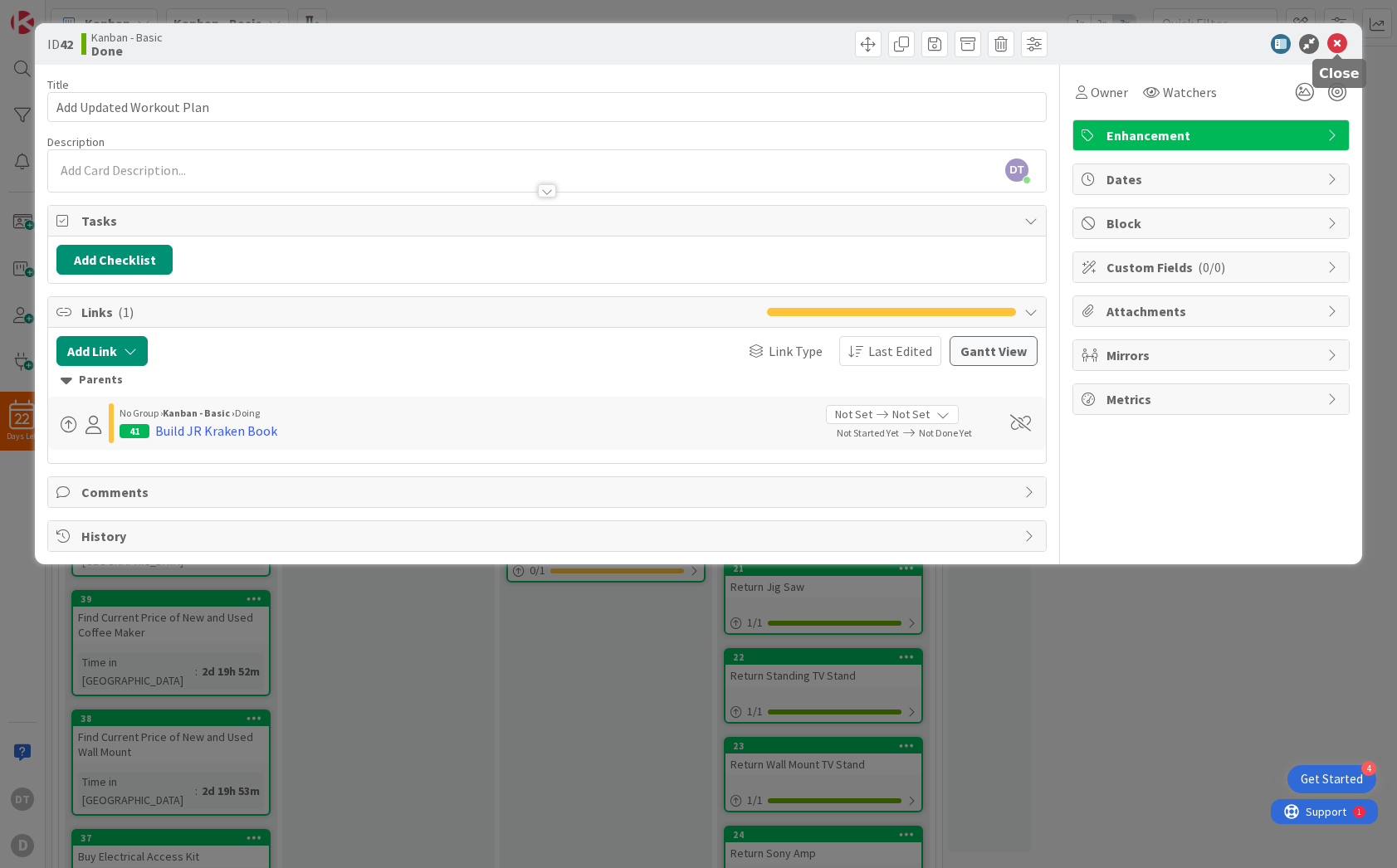
click at [1334, 46] on icon at bounding box center [1337, 44] width 20 height 20
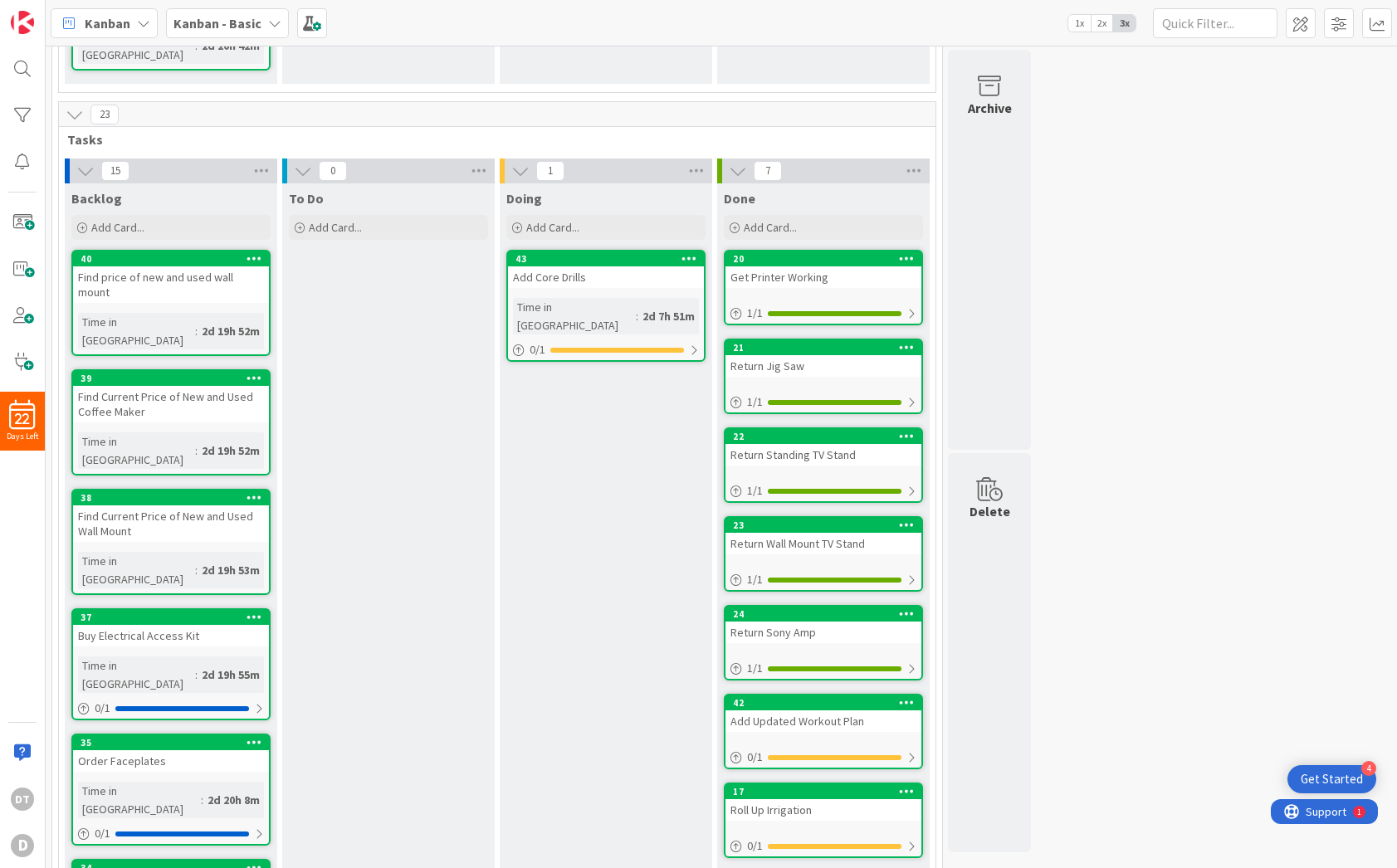
scroll to position [1185, 0]
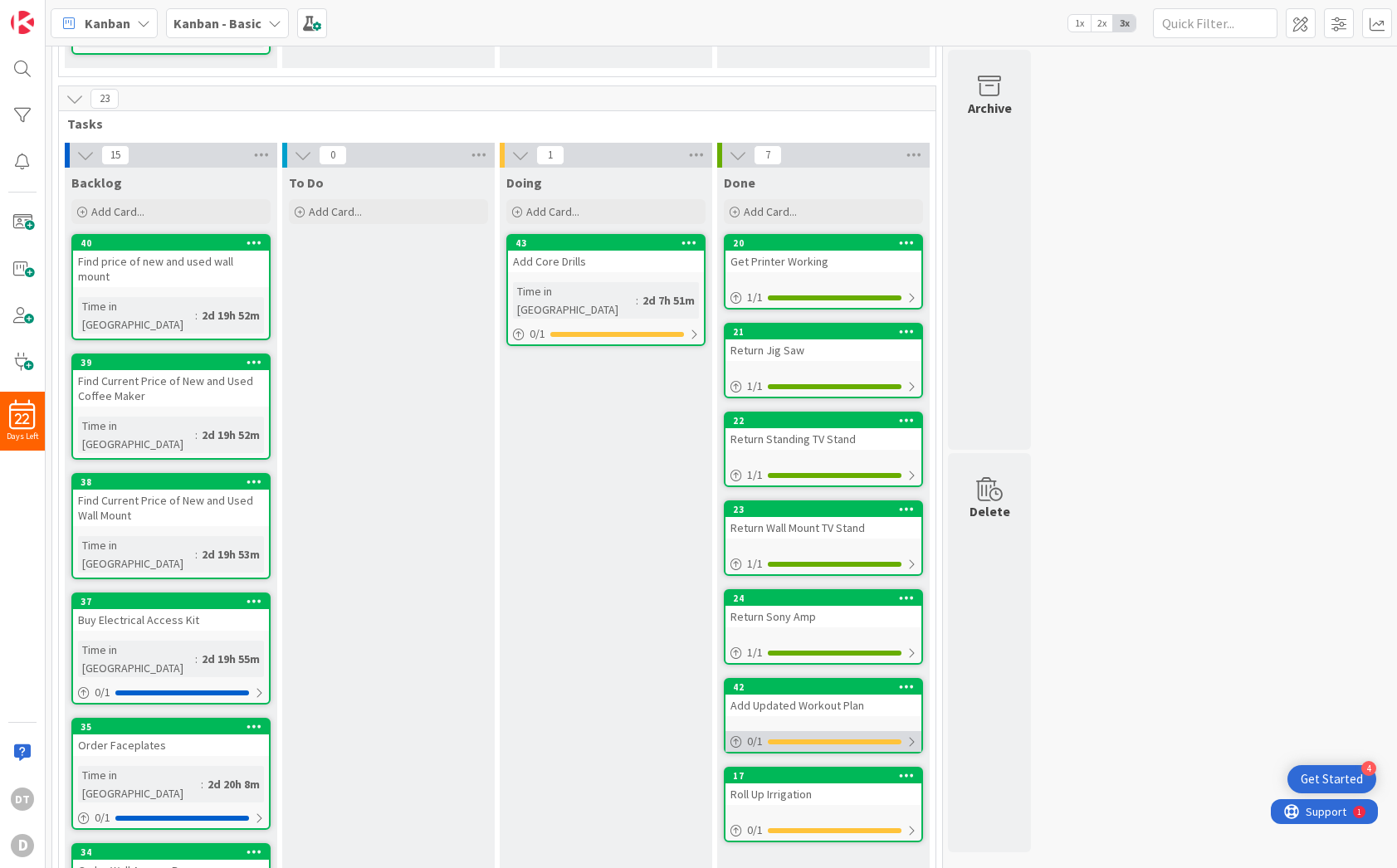
click at [737, 736] on icon at bounding box center [736, 742] width 12 height 12
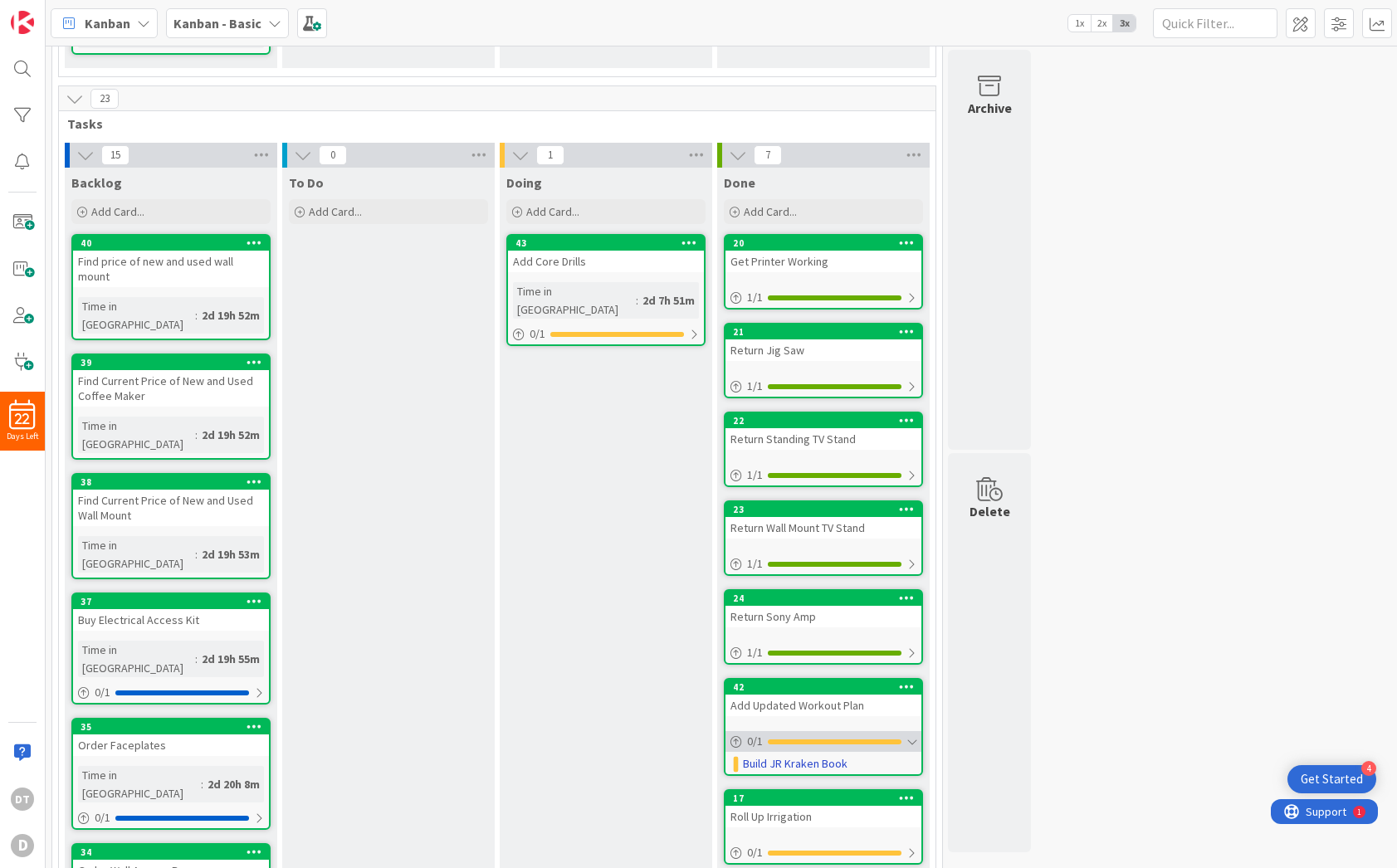
click at [737, 736] on icon at bounding box center [736, 742] width 12 height 12
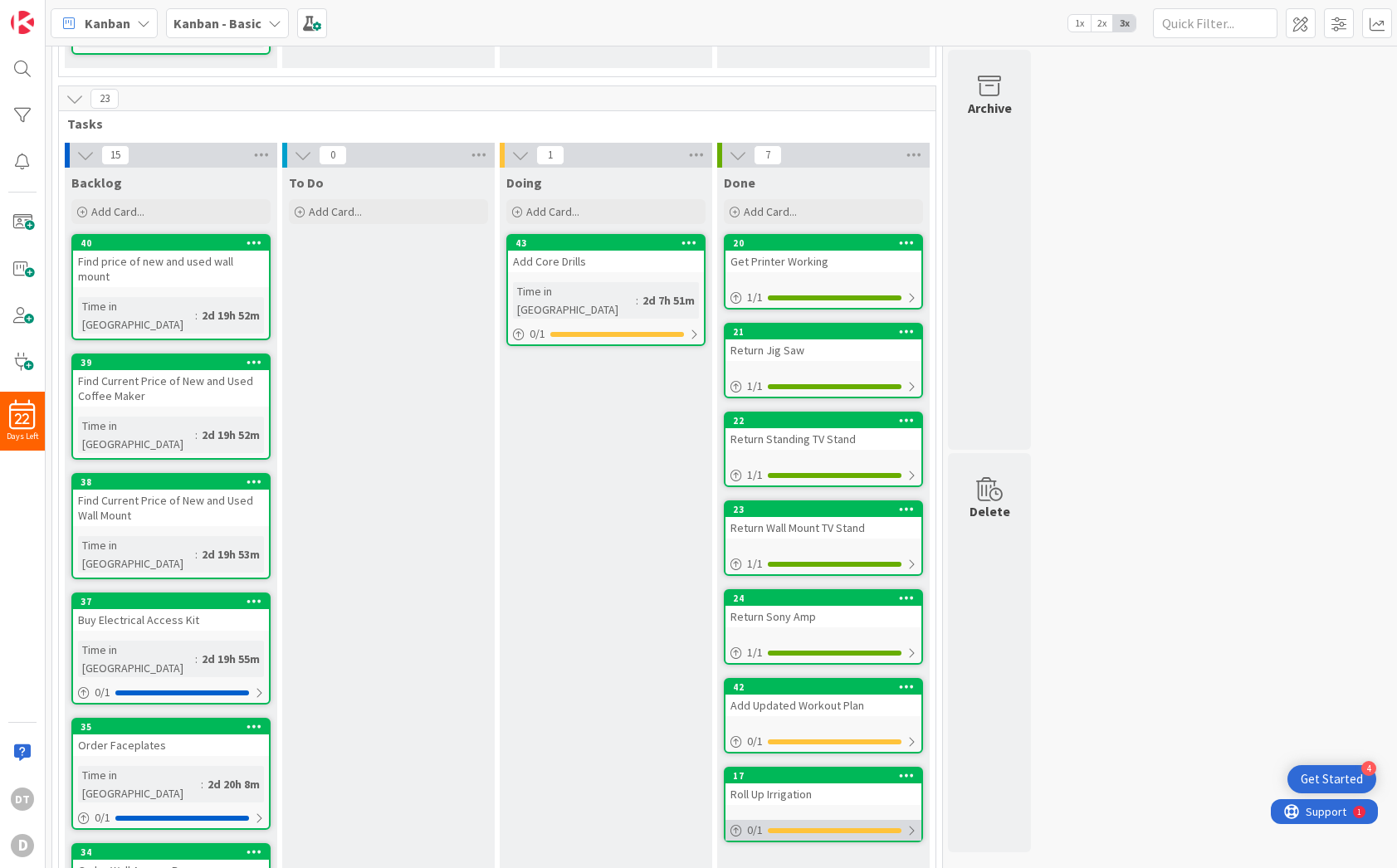
click at [732, 825] on icon at bounding box center [736, 831] width 12 height 12
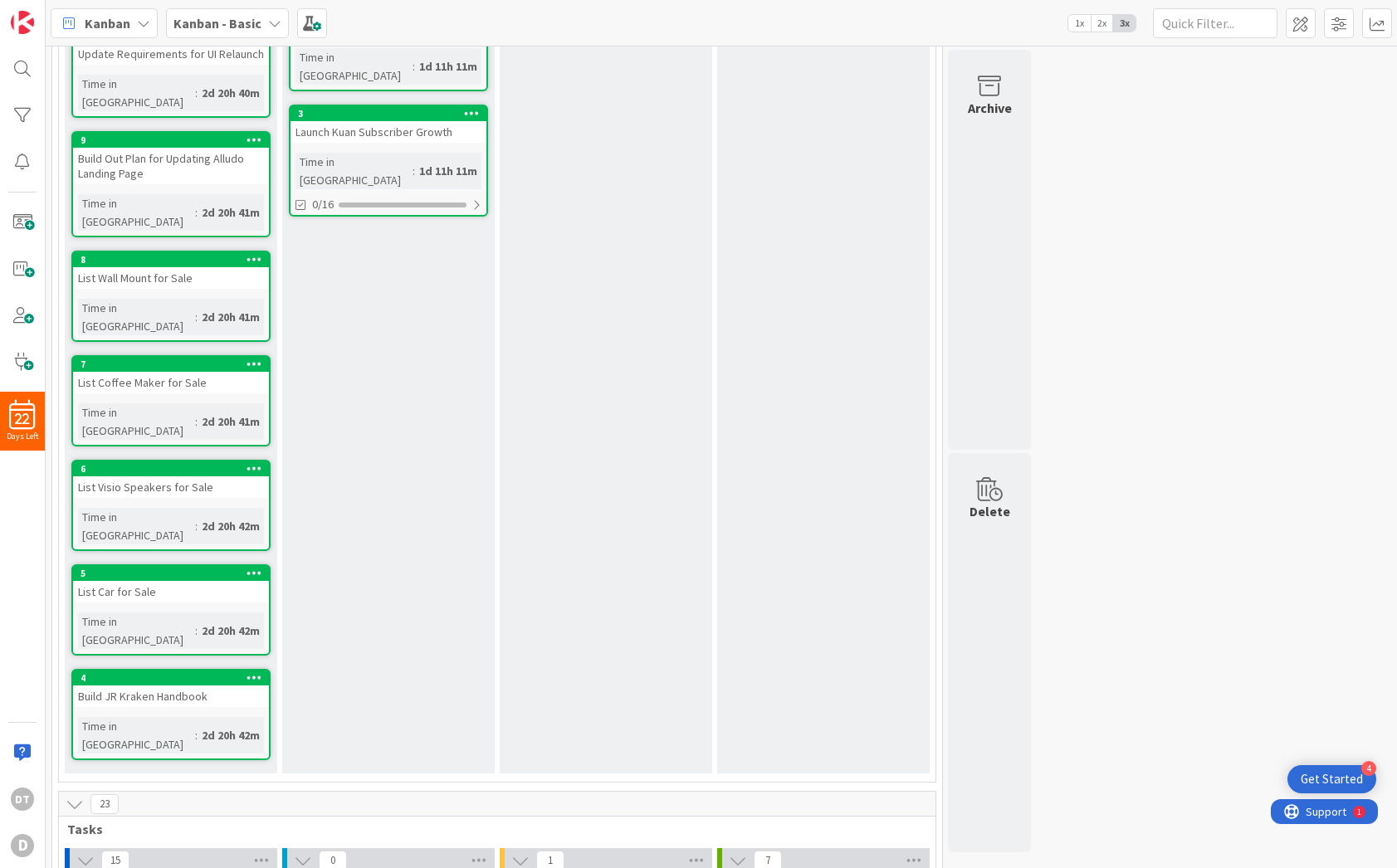
scroll to position [0, 0]
